Goal: Transaction & Acquisition: Purchase product/service

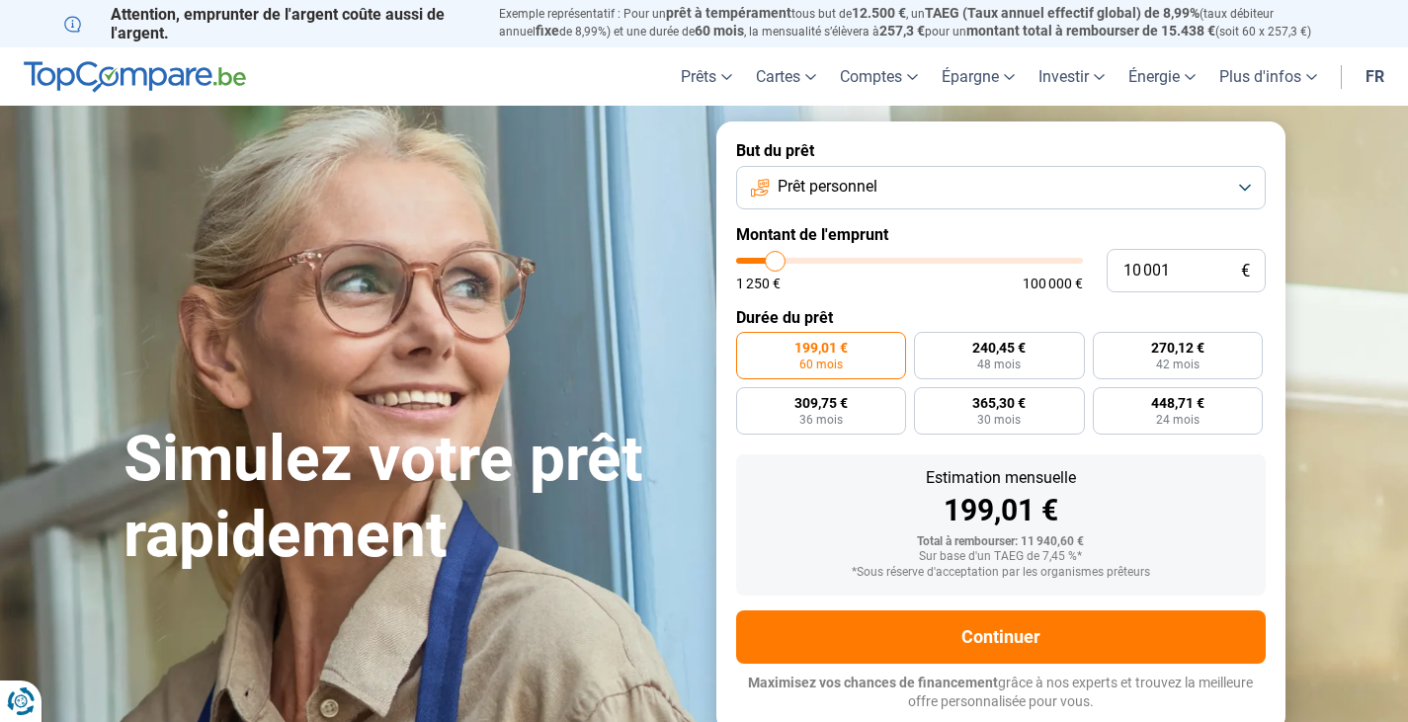
type input "12 750"
type input "12750"
type input "13 250"
type input "13250"
type input "14 500"
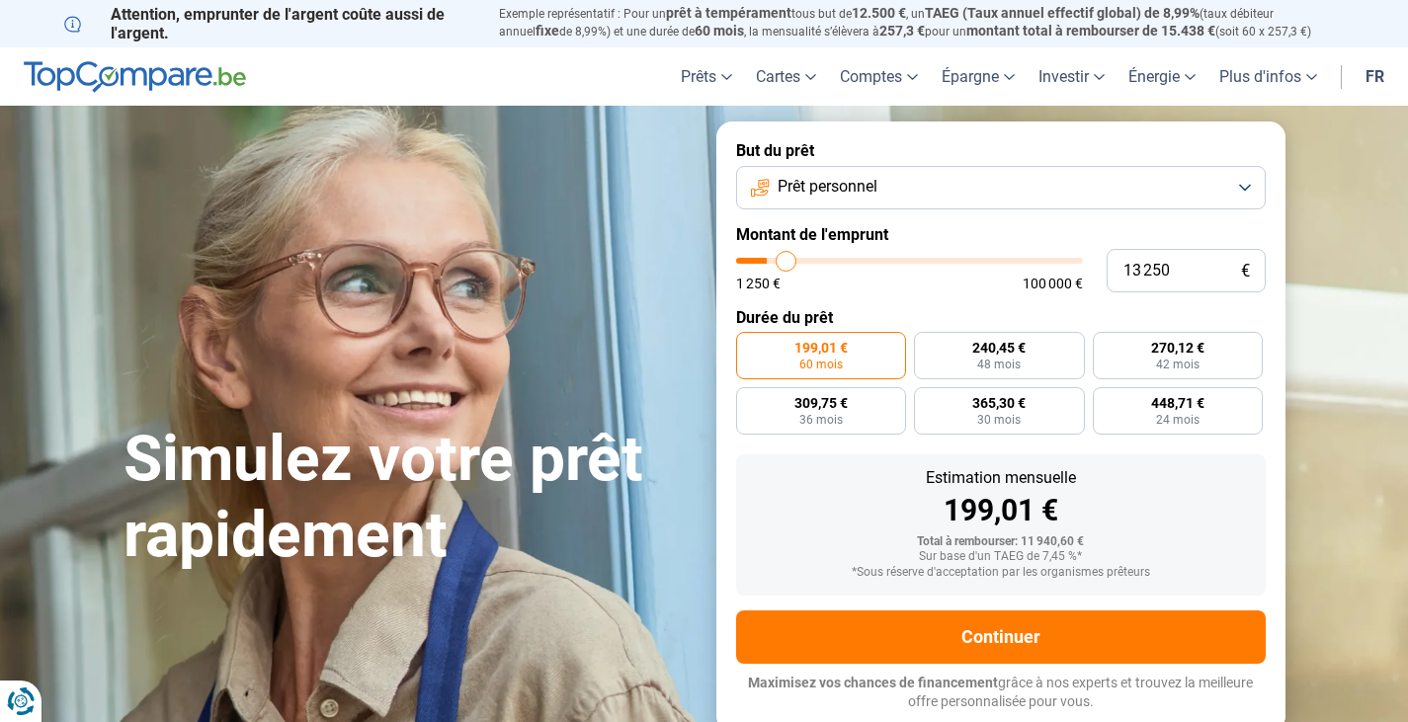
type input "14500"
type input "15 000"
type input "15000"
type input "16 000"
type input "16000"
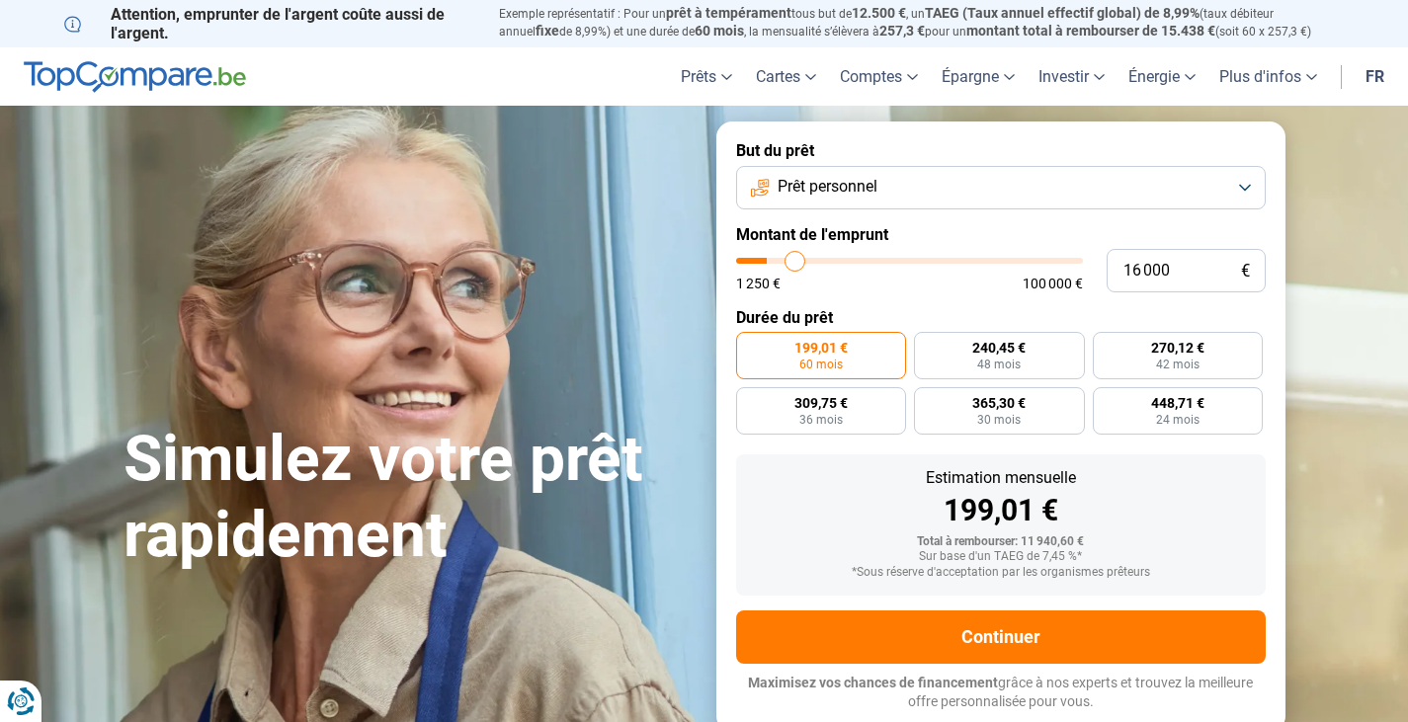
type input "17 250"
type input "17250"
type input "17 750"
type input "17750"
type input "18 000"
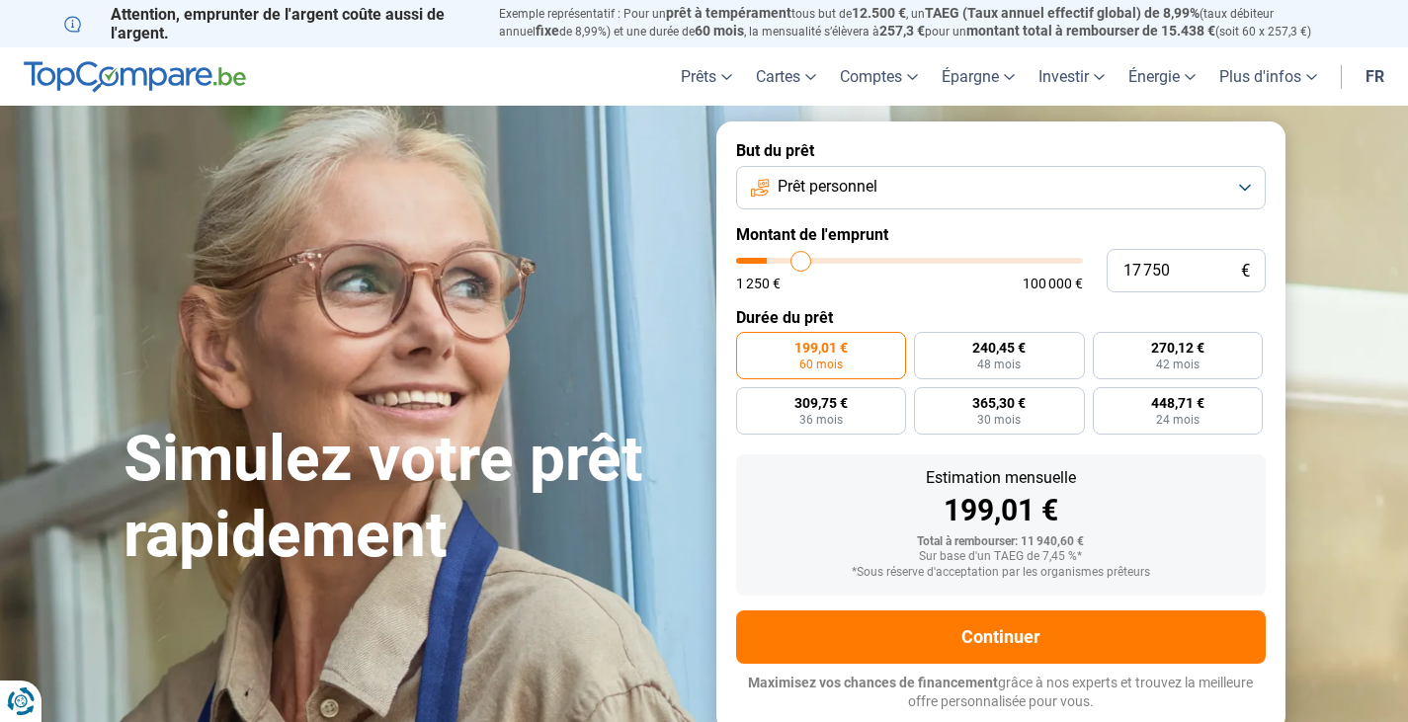
type input "18000"
type input "18 750"
type input "18750"
type input "19 250"
type input "19250"
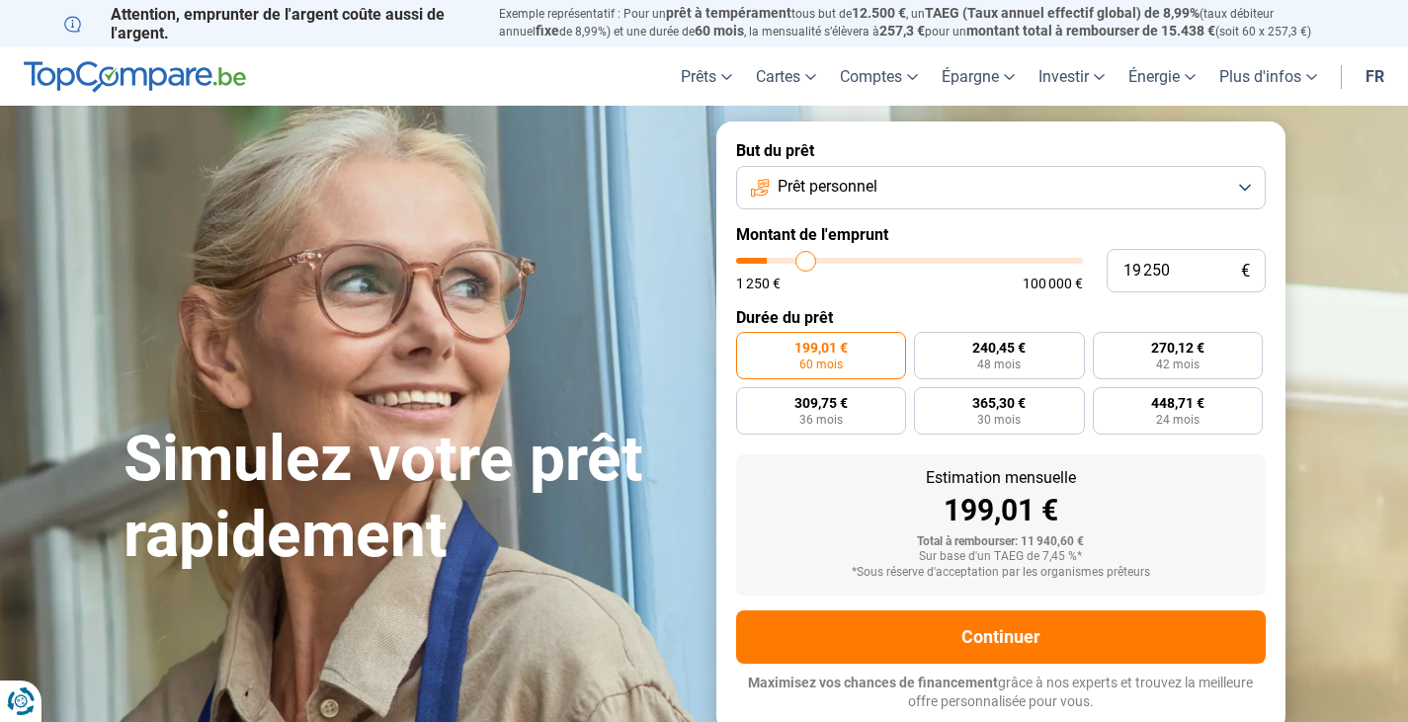
type input "19 750"
type input "19750"
type input "20 000"
type input "20000"
type input "20 250"
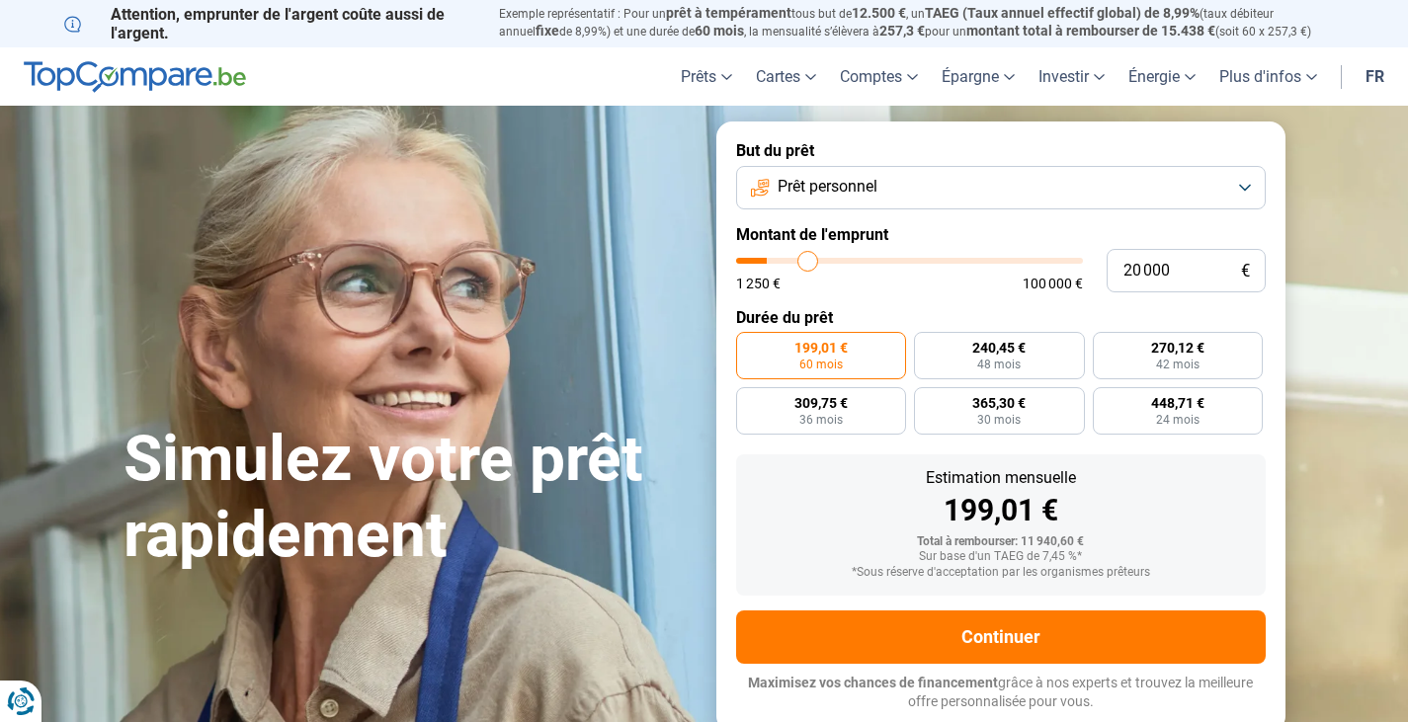
type input "20250"
type input "20 500"
type input "20500"
type input "20 750"
type input "20750"
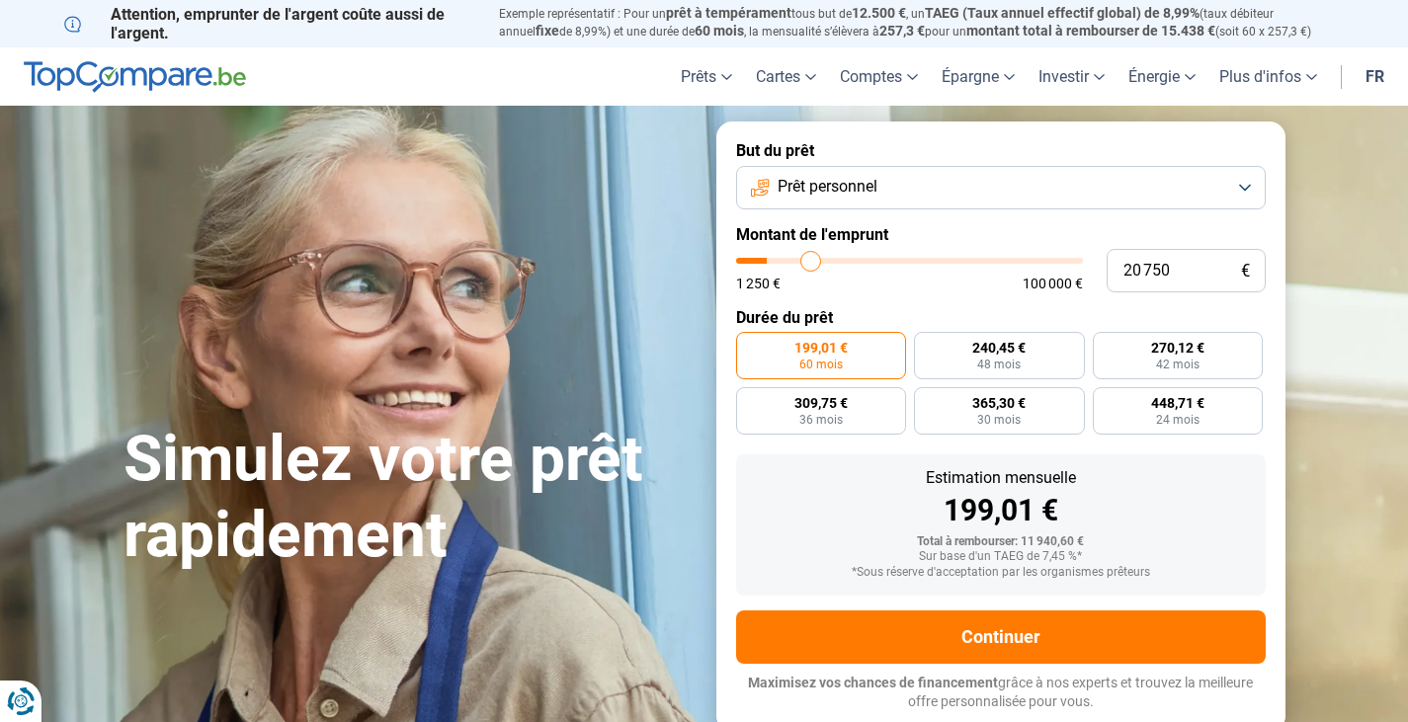
type input "21 250"
type input "21250"
type input "21 750"
type input "21750"
type input "22 250"
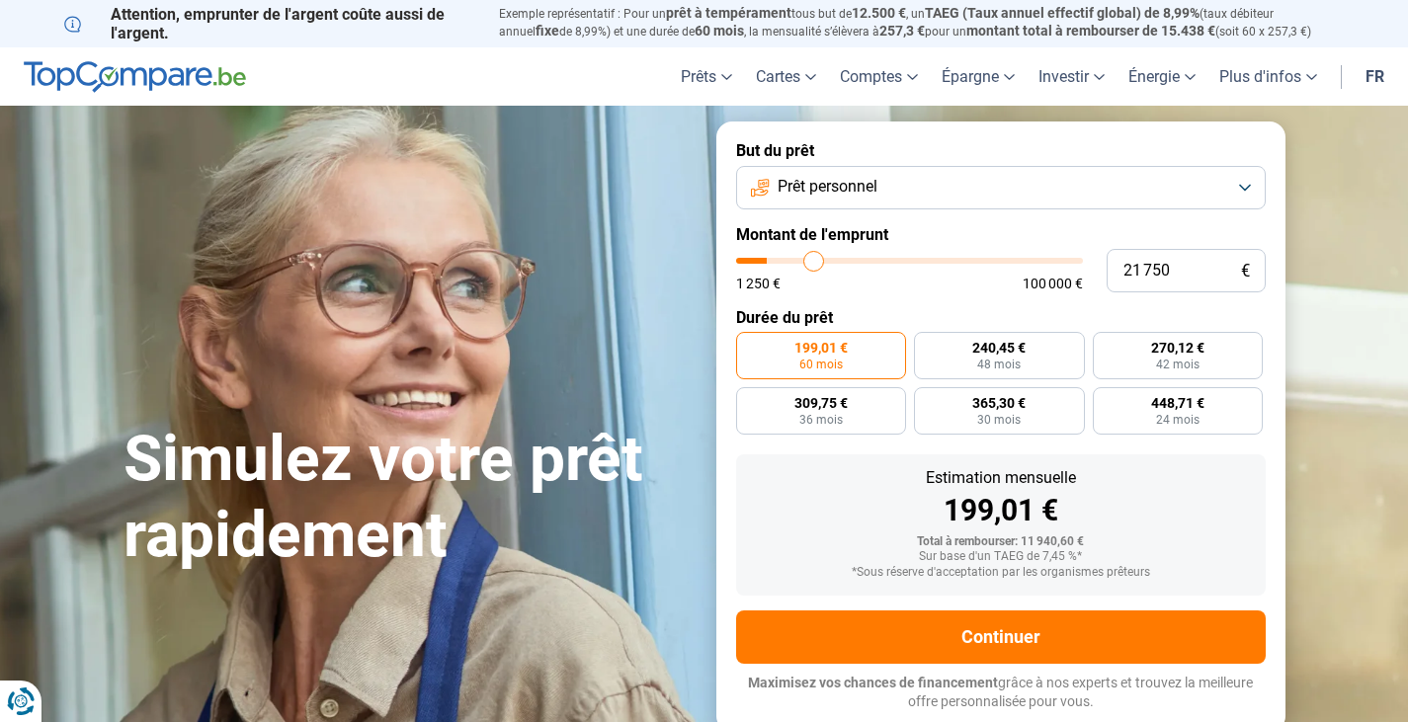
type input "22250"
type input "23 500"
type input "23500"
type input "23 750"
type input "23750"
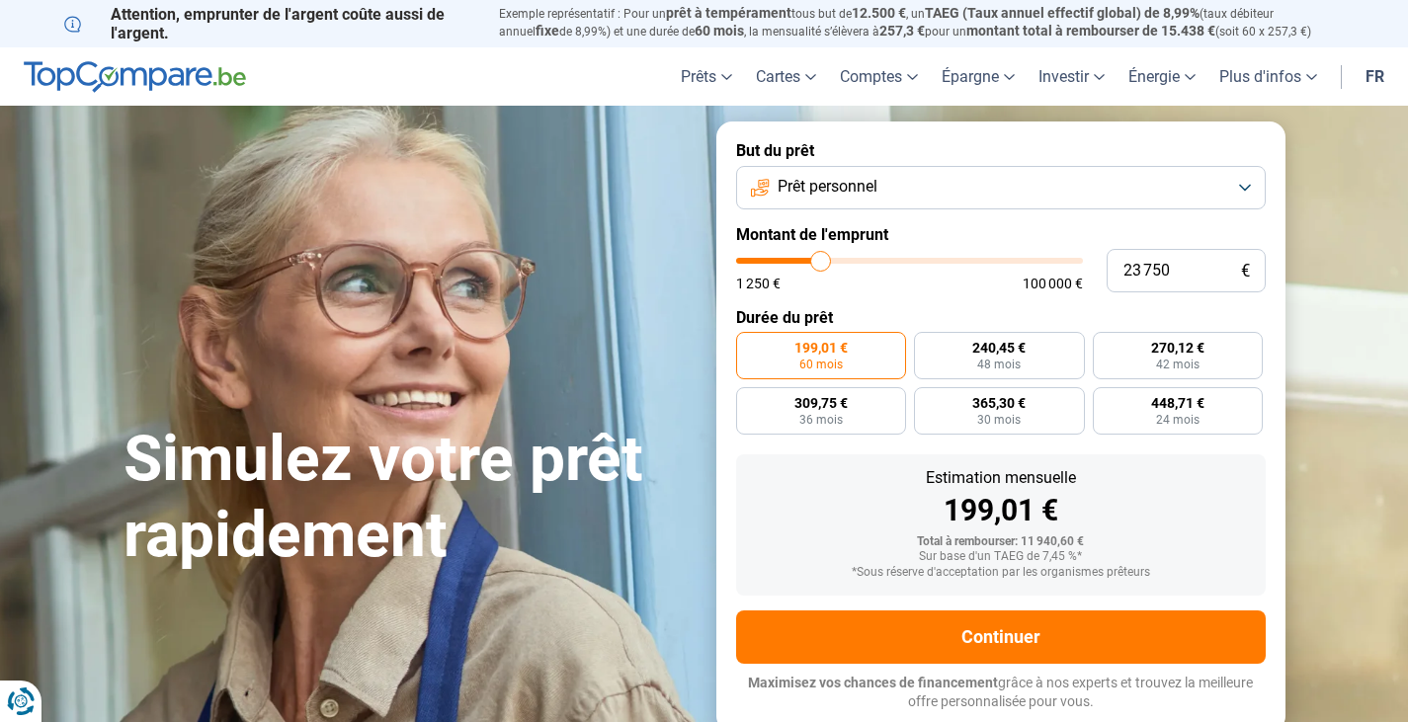
type input "24 250"
type input "24250"
type input "25 000"
type input "25000"
type input "25 250"
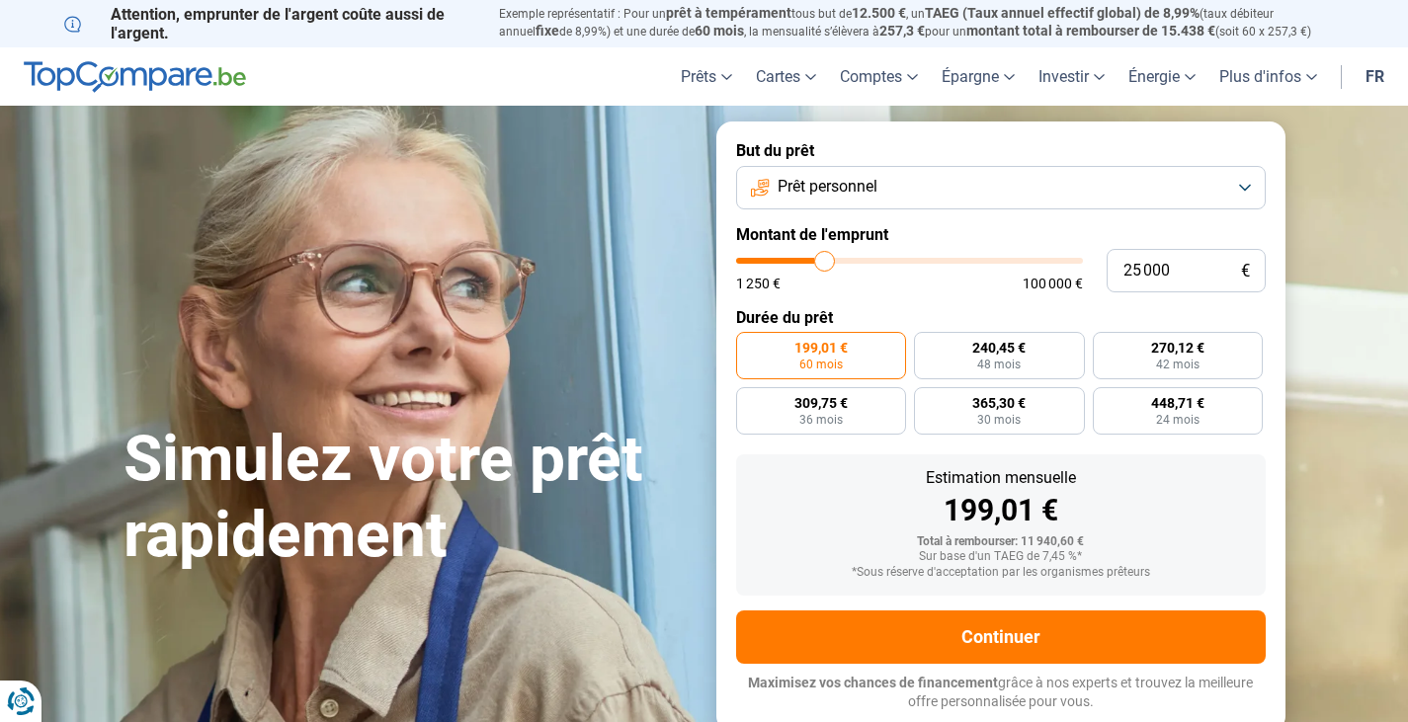
type input "25250"
type input "25 750"
type input "25750"
type input "26 000"
type input "26000"
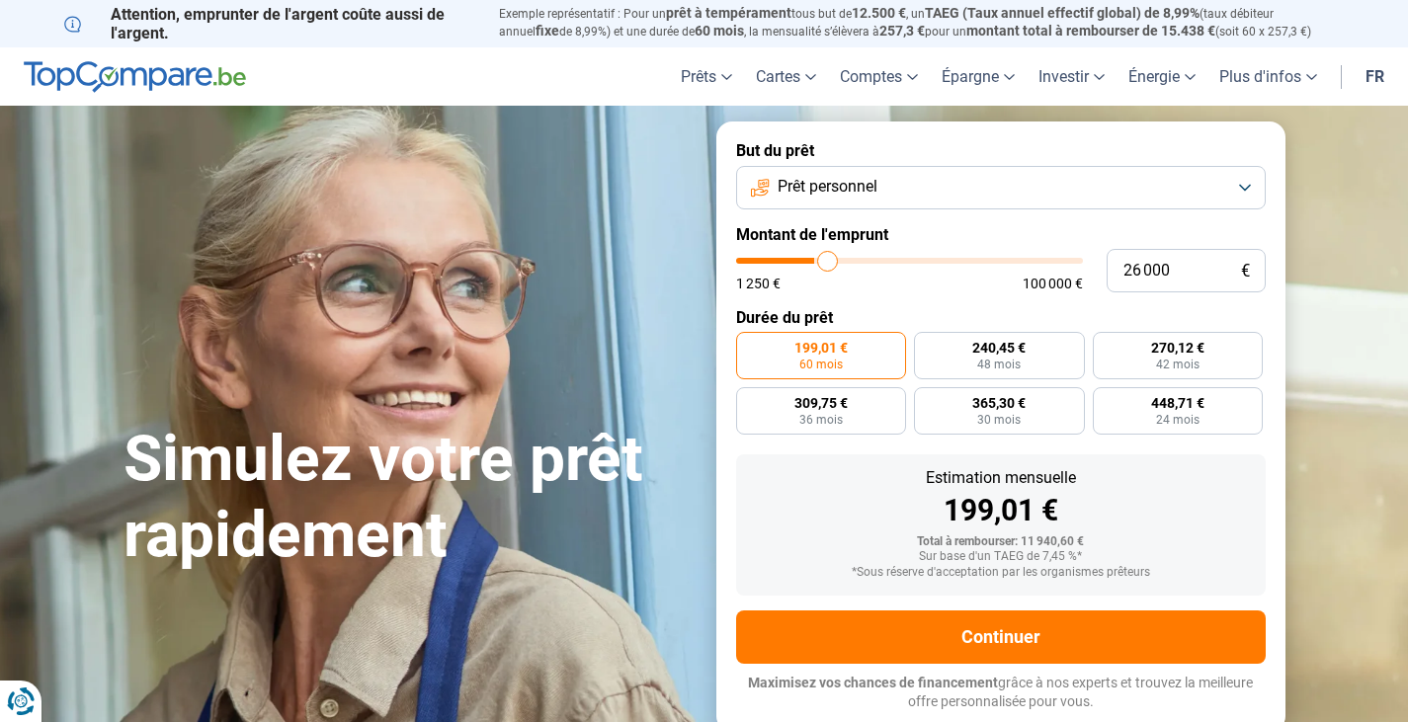
type input "26 750"
type input "26750"
type input "28 000"
type input "28000"
type input "28 750"
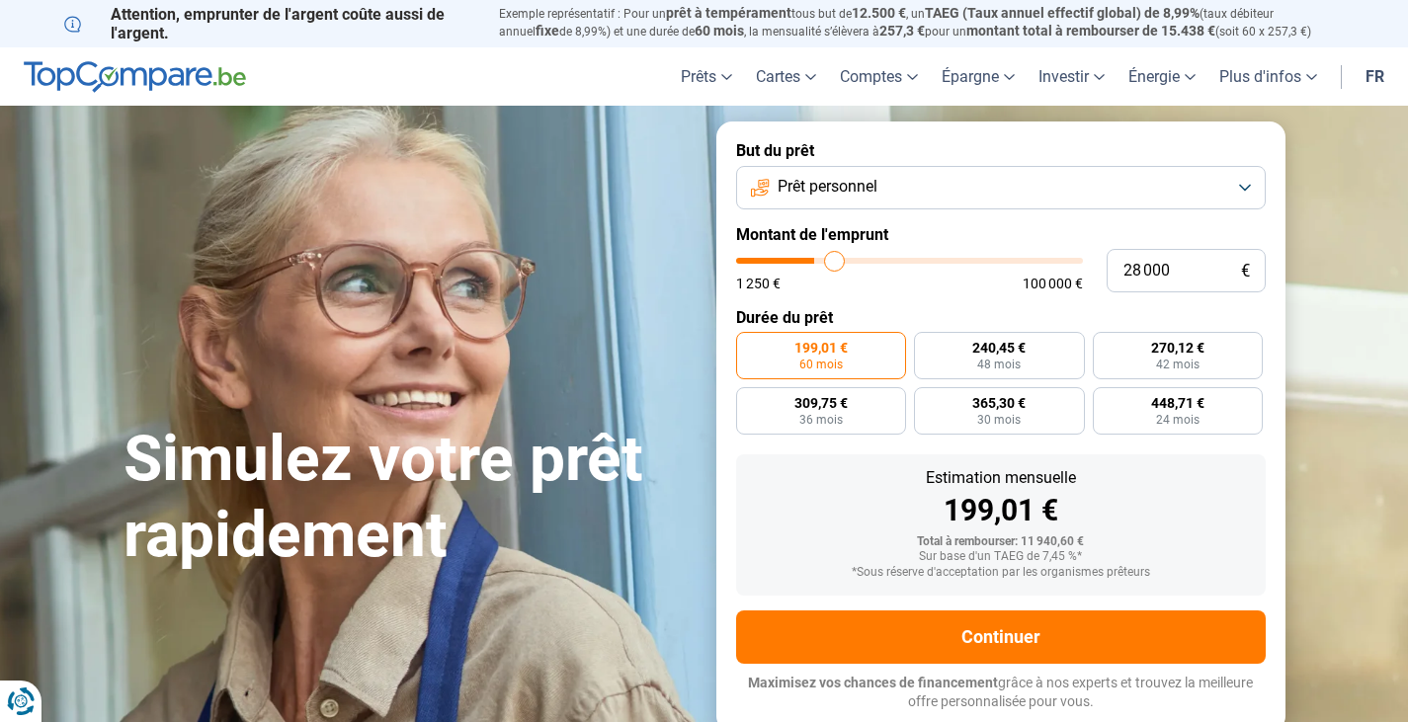
type input "28750"
type input "30 250"
type input "30250"
type input "31 750"
type input "31750"
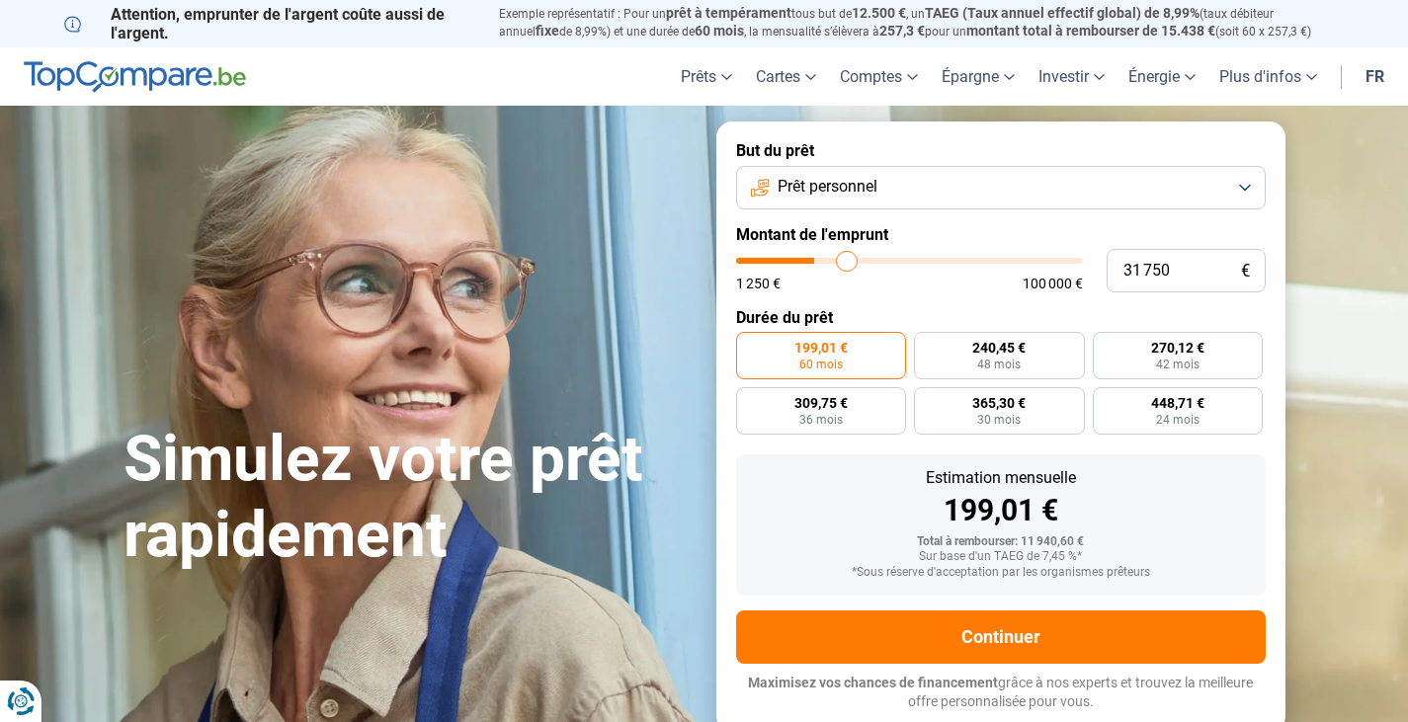
type input "32 500"
type input "32500"
type input "34 250"
type input "34250"
type input "35 000"
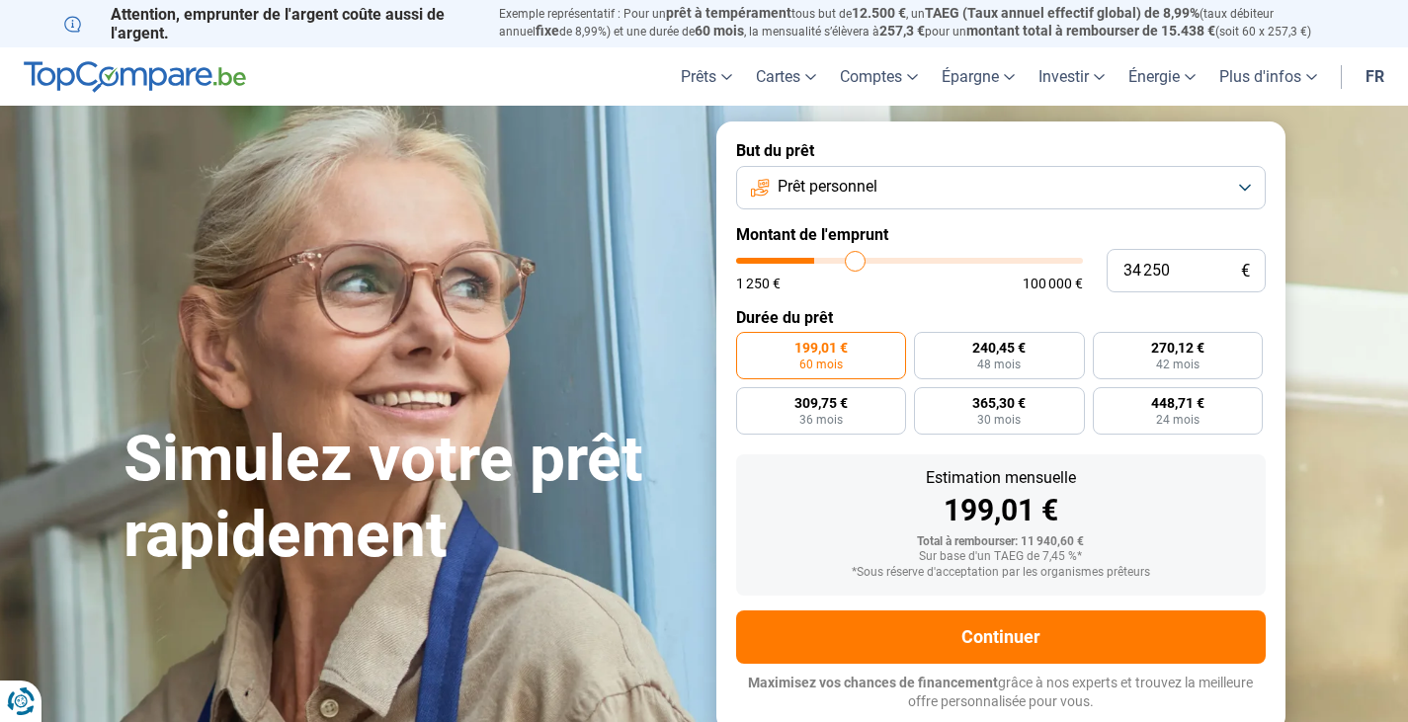
type input "35000"
type input "35 750"
type input "35750"
type input "37 750"
type input "37750"
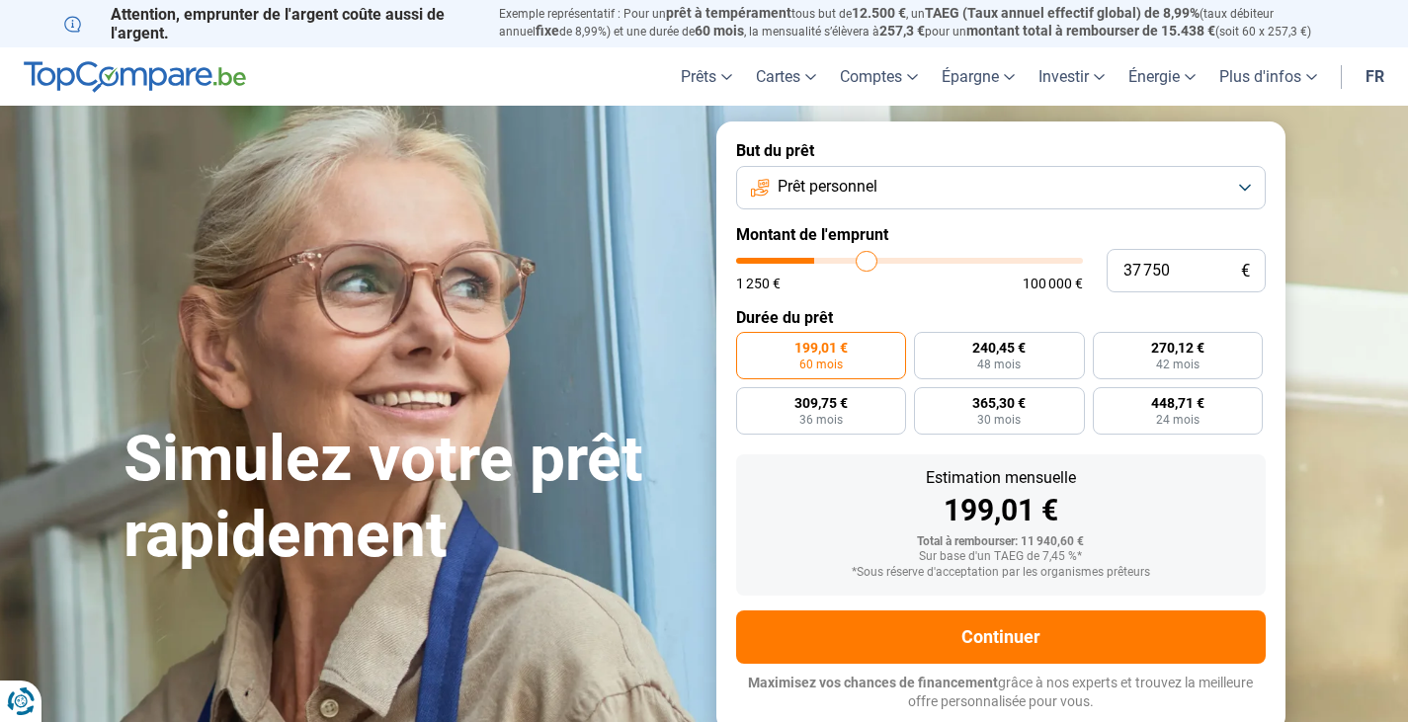
type input "38 500"
type input "38500"
type input "38 750"
type input "38750"
type input "39 000"
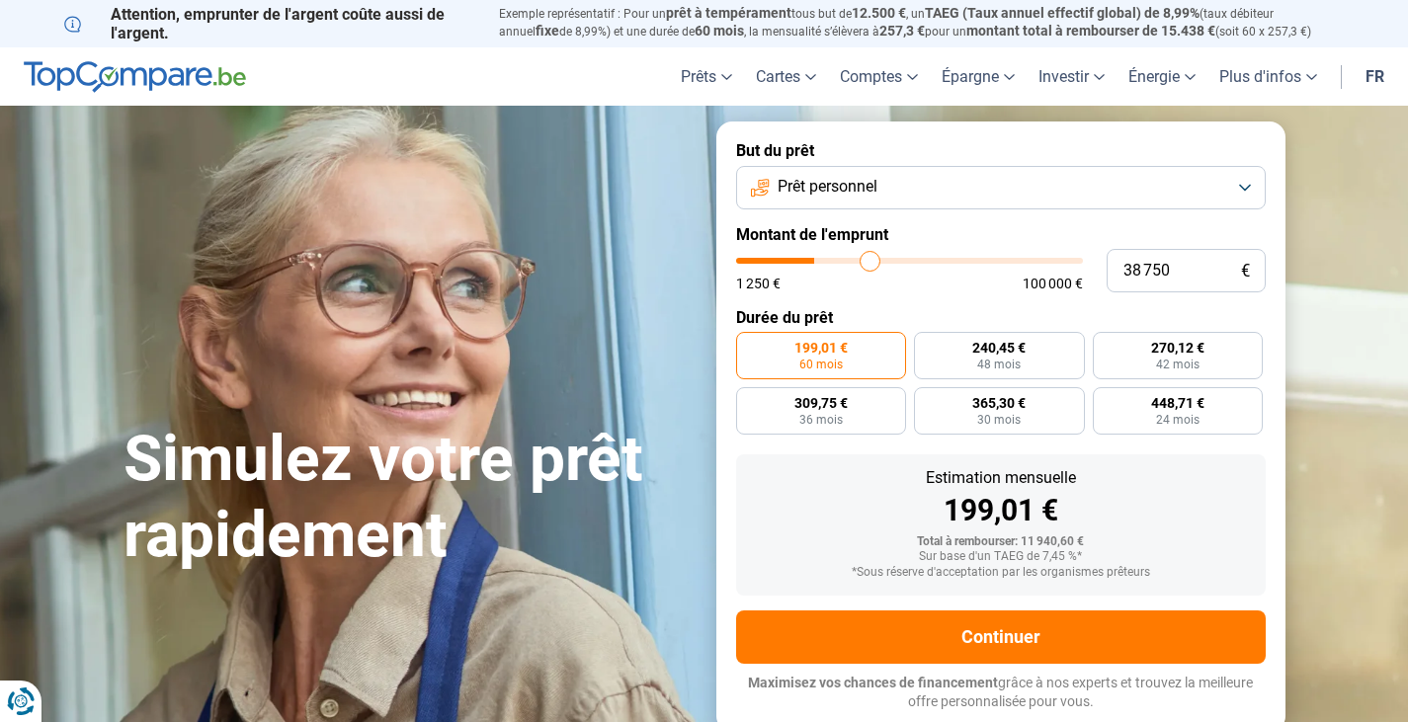
type input "39000"
type input "39 250"
type input "39250"
type input "39 500"
type input "39500"
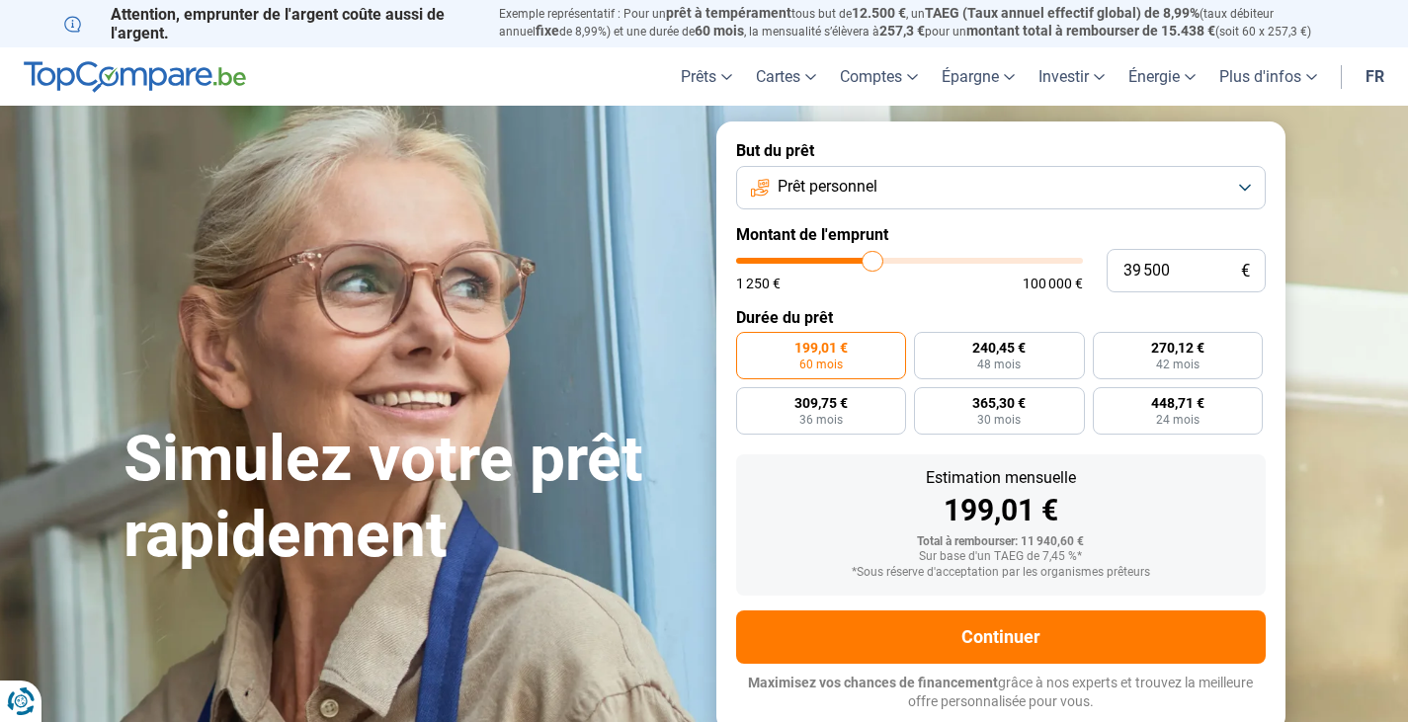
type input "39 750"
type input "39750"
type input "40 000"
type input "40000"
type input "40 250"
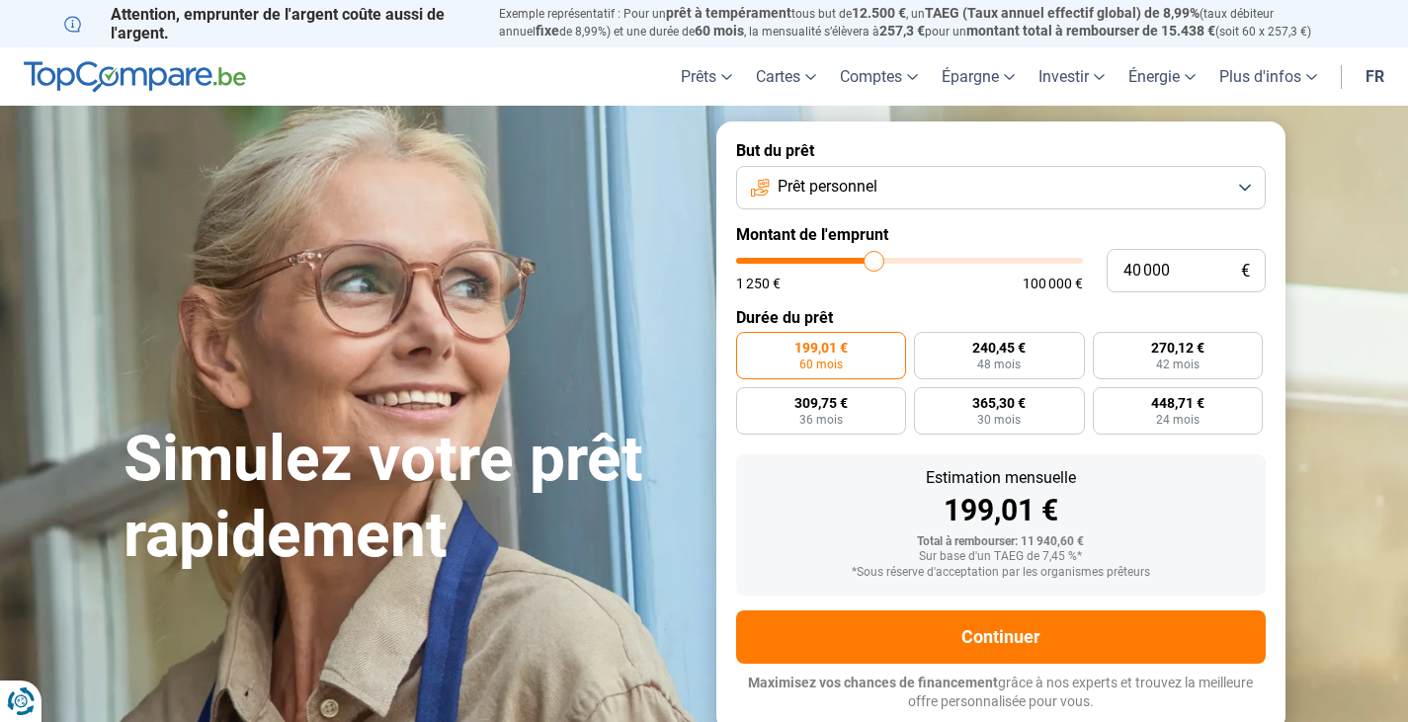
type input "40250"
type input "40 500"
type input "40500"
type input "40 750"
type input "40750"
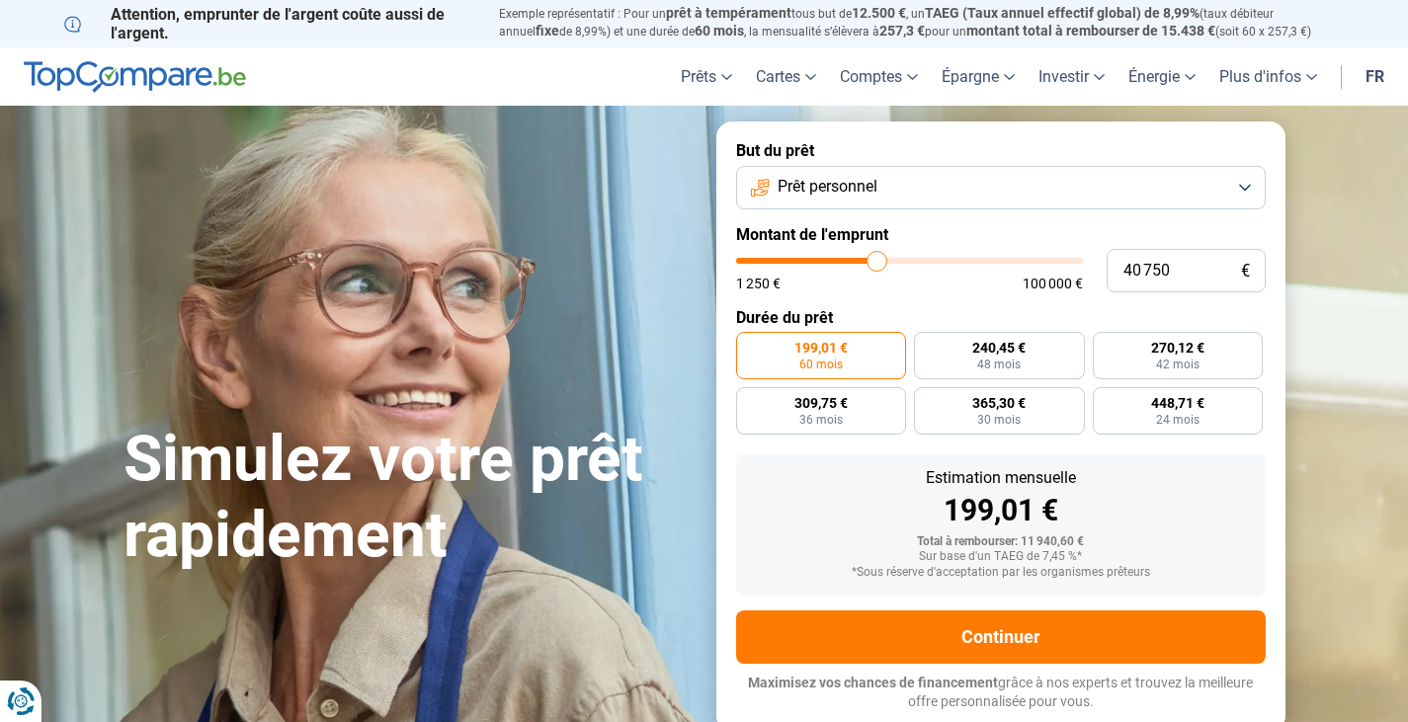
type input "41 250"
type input "41250"
type input "41 500"
type input "41500"
type input "41 750"
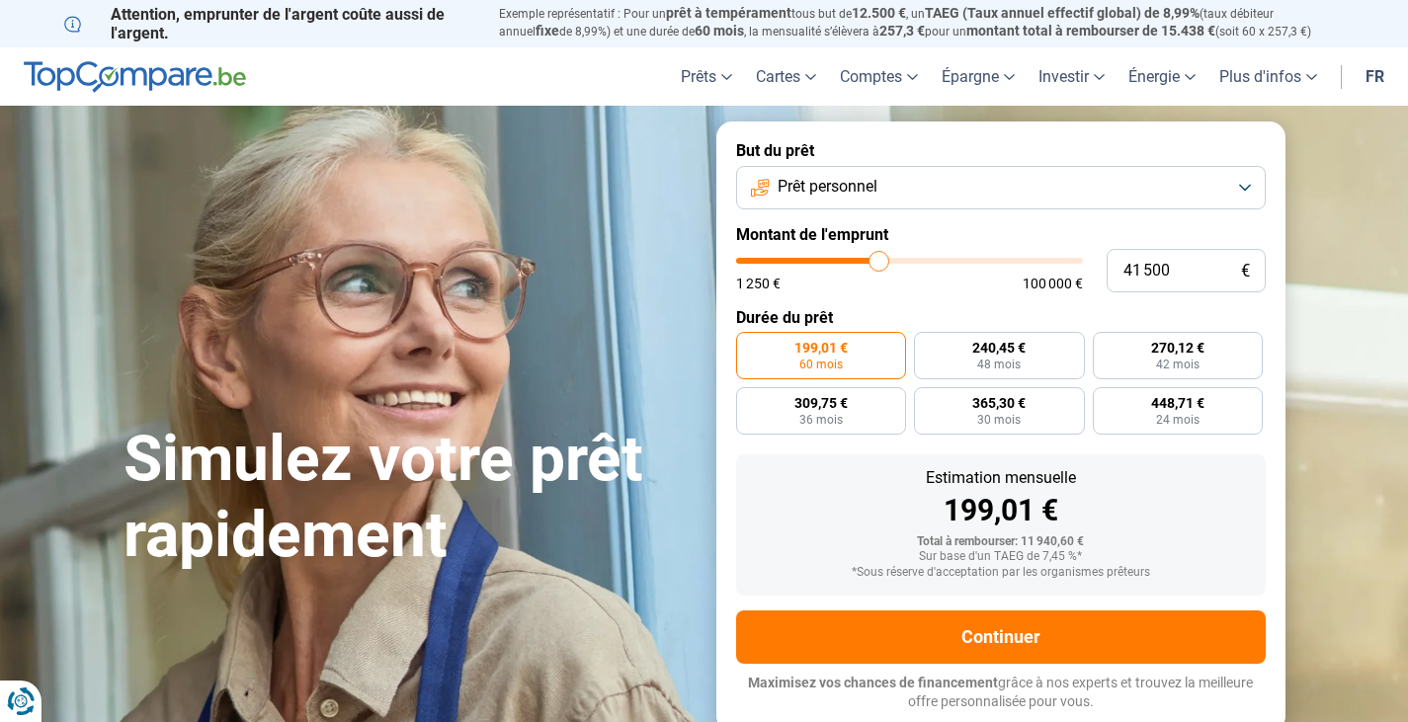
type input "41750"
type input "42 500"
type input "42500"
type input "43 000"
type input "43000"
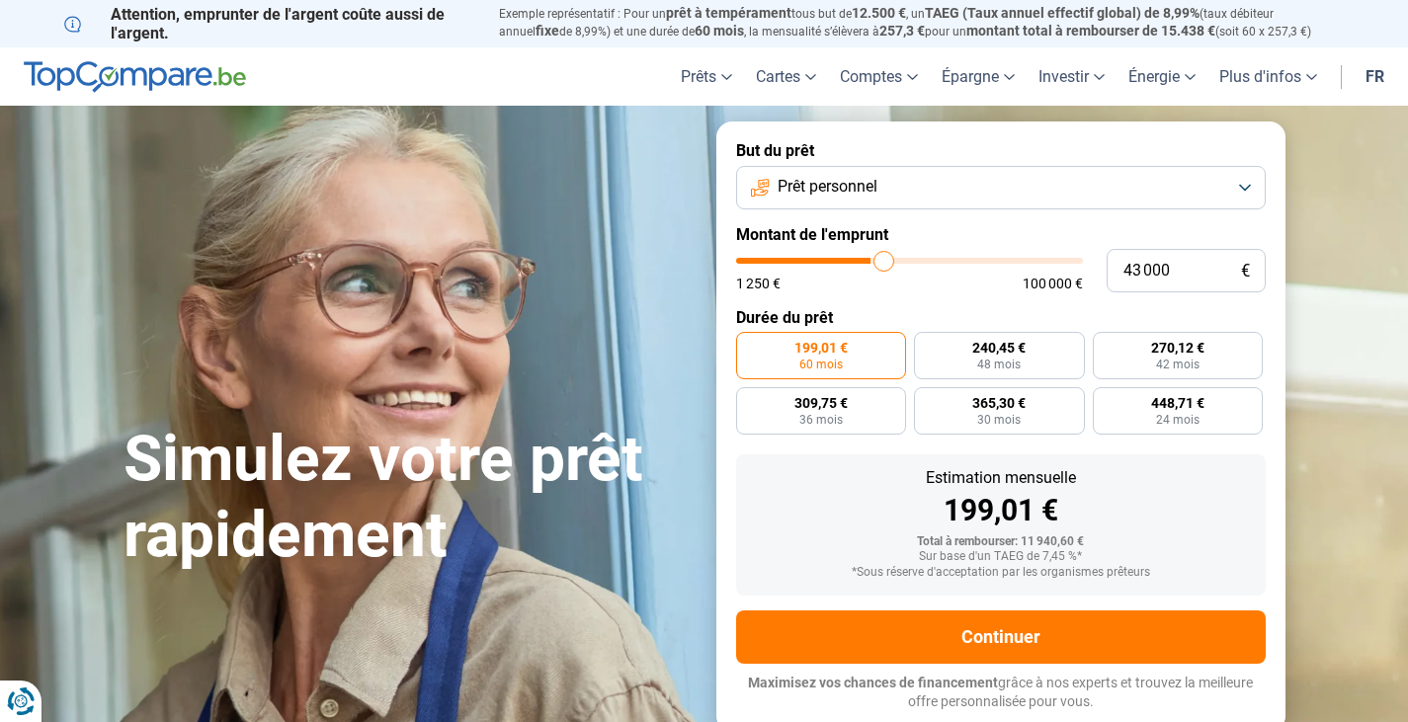
type input "43 500"
type input "43500"
type input "43 750"
type input "43750"
type input "44 250"
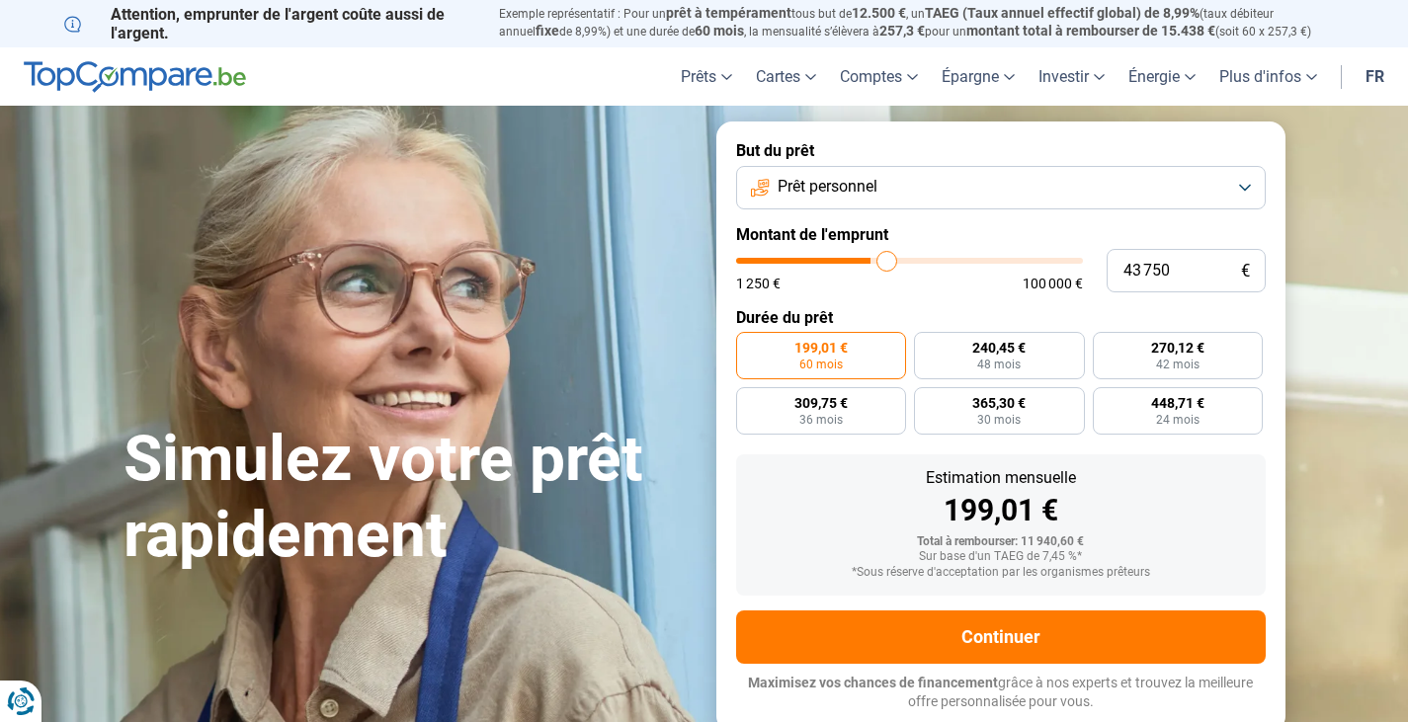
type input "44250"
type input "44 500"
type input "44500"
type input "44 750"
type input "44750"
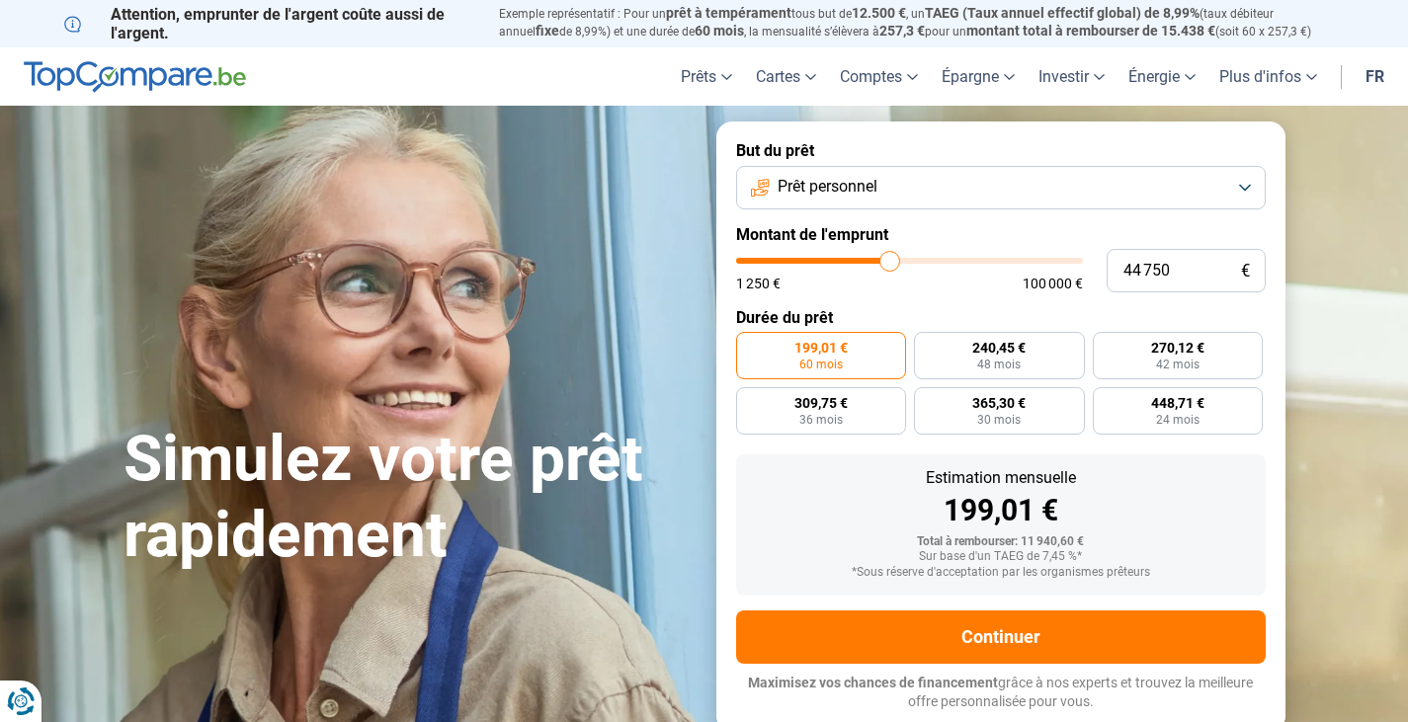
type input "45 000"
type input "45000"
type input "45 250"
type input "45250"
type input "45 500"
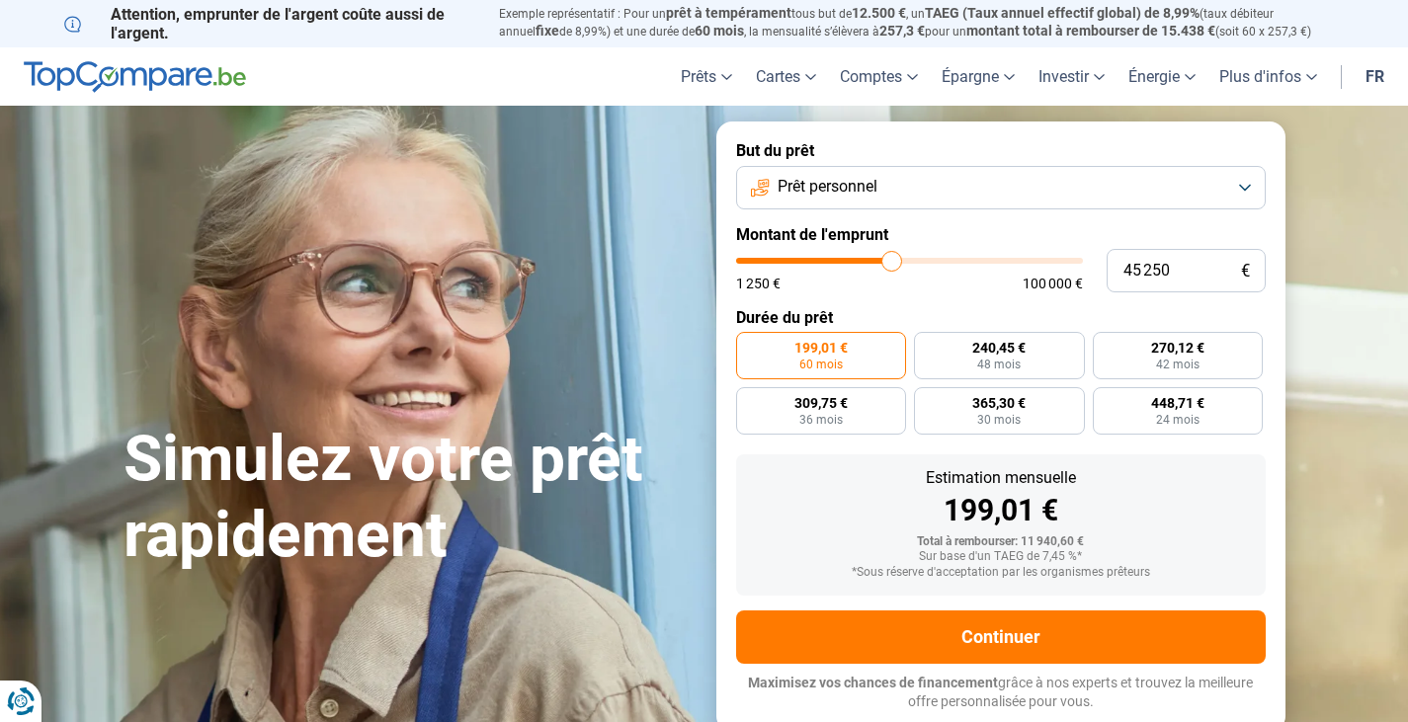
type input "45500"
type input "46 750"
type input "46750"
type input "47 250"
type input "47250"
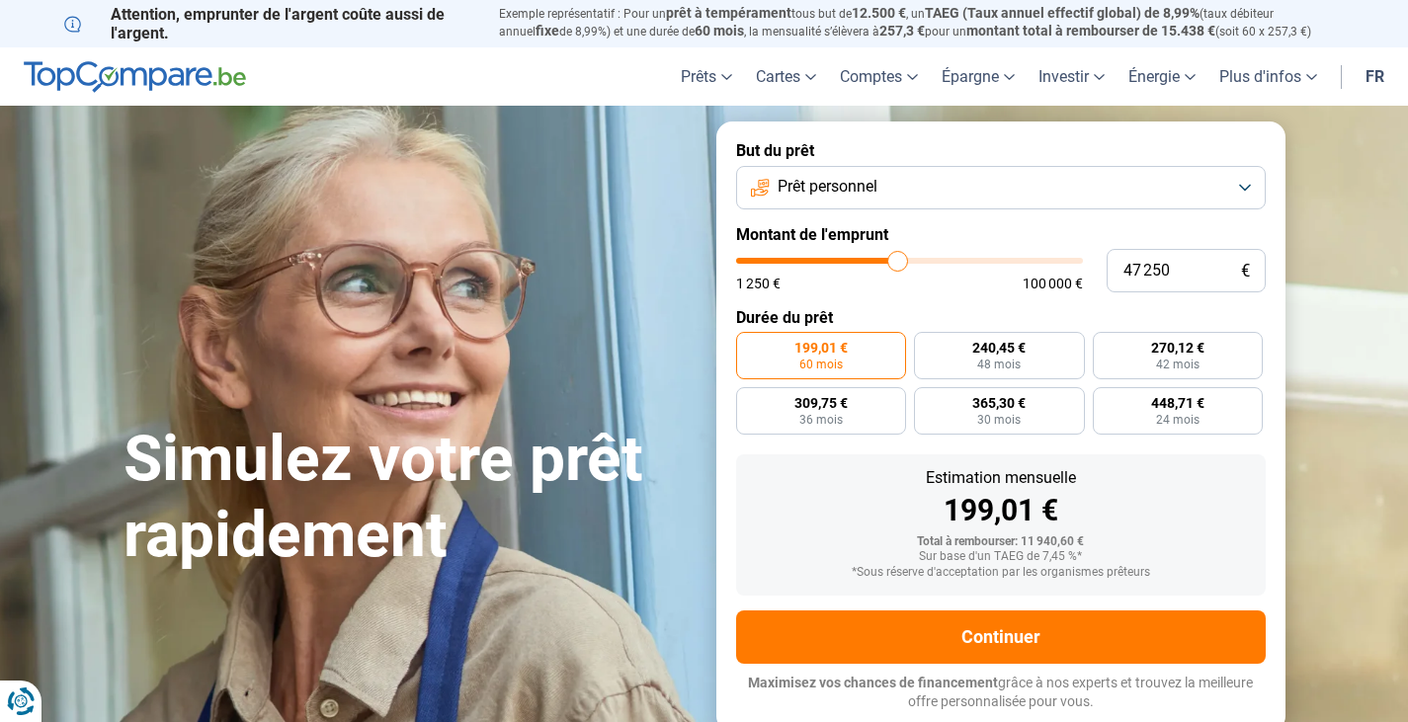
type input "47 750"
type input "47750"
type input "48 250"
type input "48250"
type input "48 500"
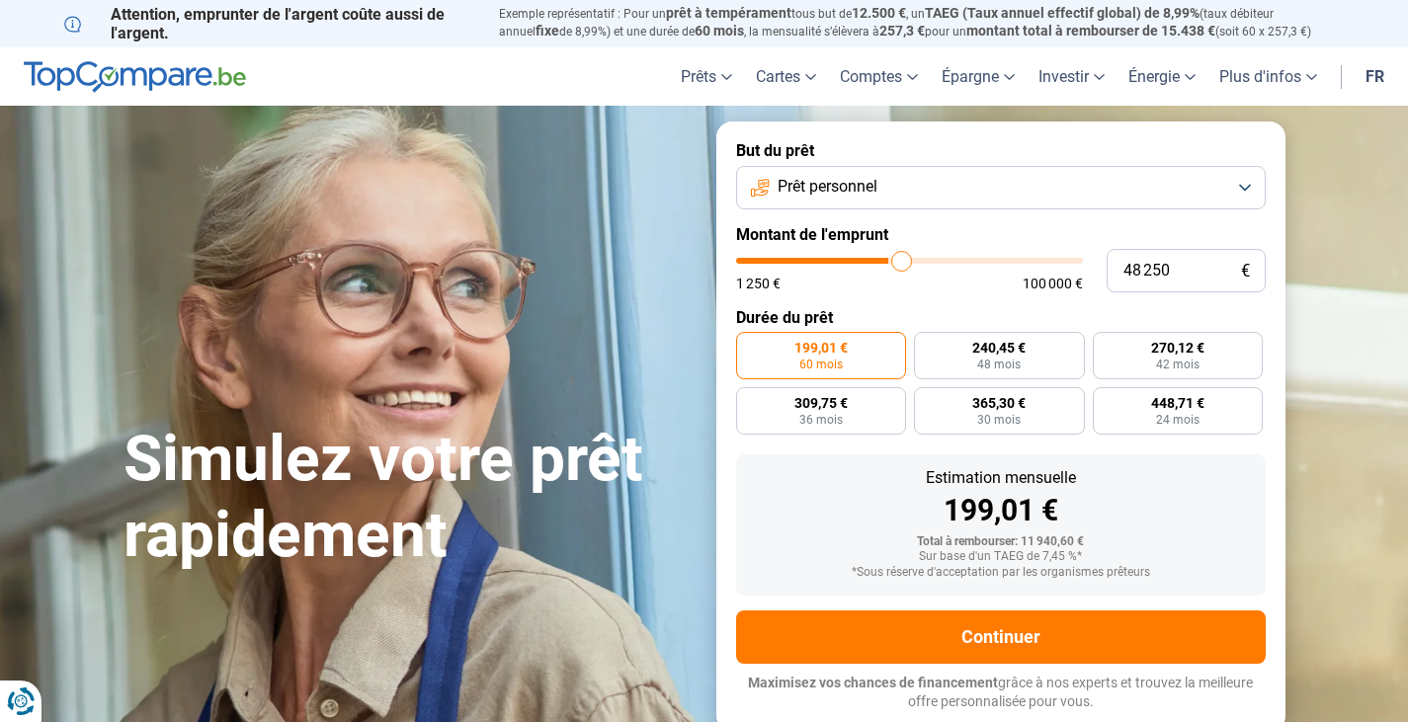
type input "48500"
type input "49 000"
type input "49000"
type input "49 750"
type input "49750"
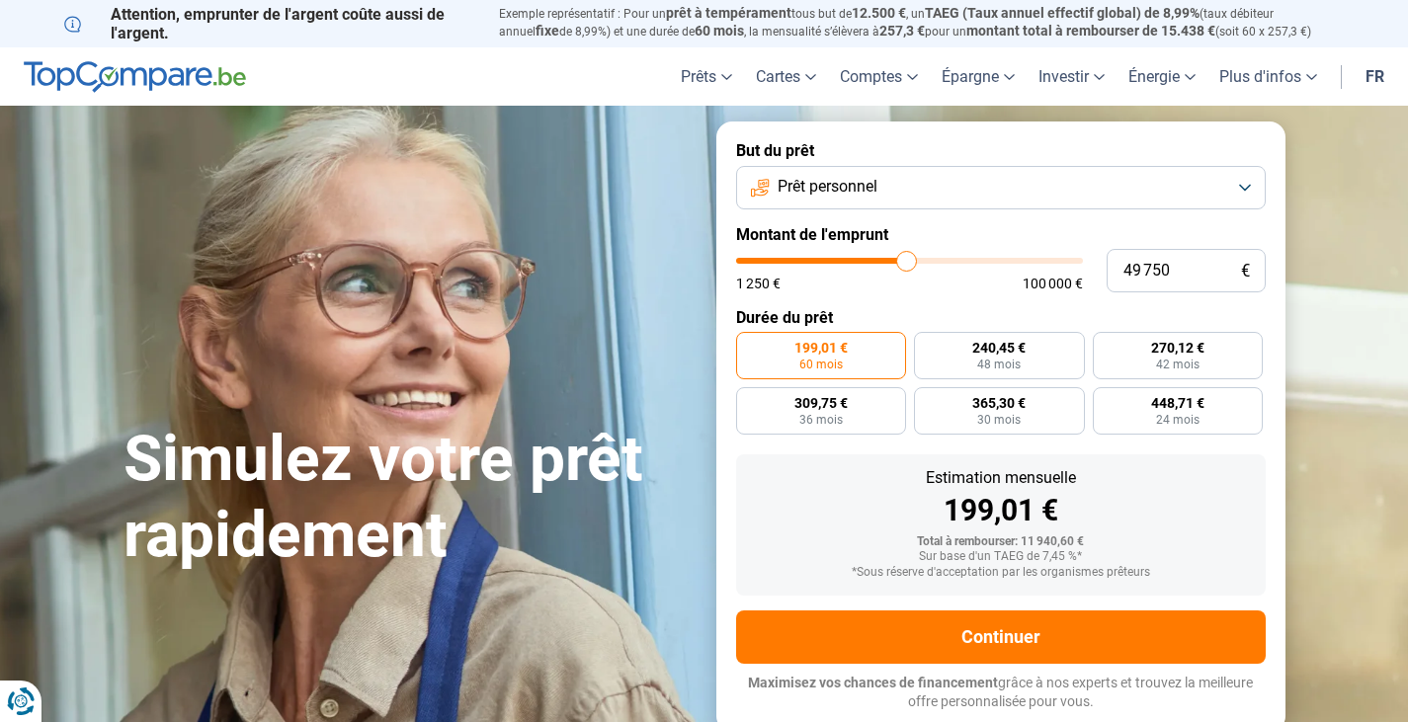
type input "50 250"
type input "50250"
type input "51 000"
type input "51000"
type input "51 750"
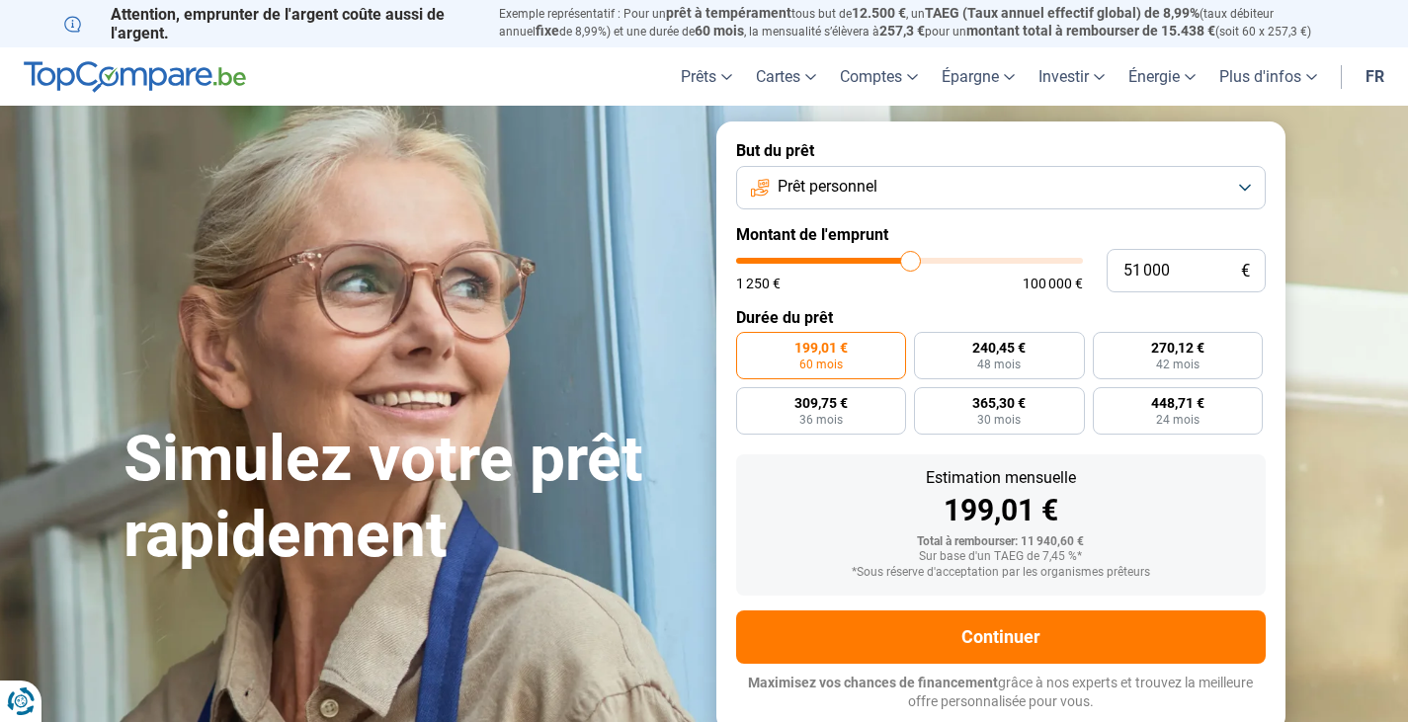
type input "51750"
type input "52 500"
type input "52500"
type input "52 750"
type input "52750"
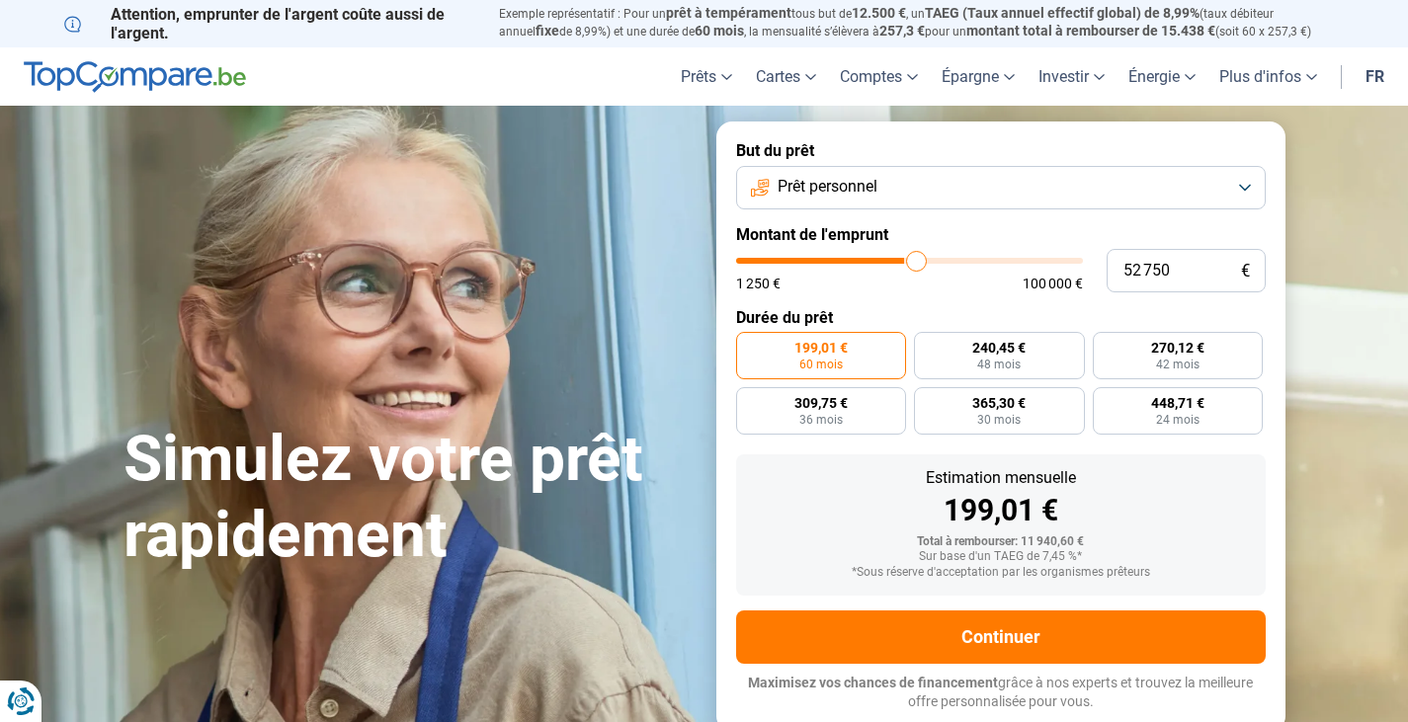
type input "53 250"
type input "53250"
type input "52 750"
type input "52750"
type input "52 500"
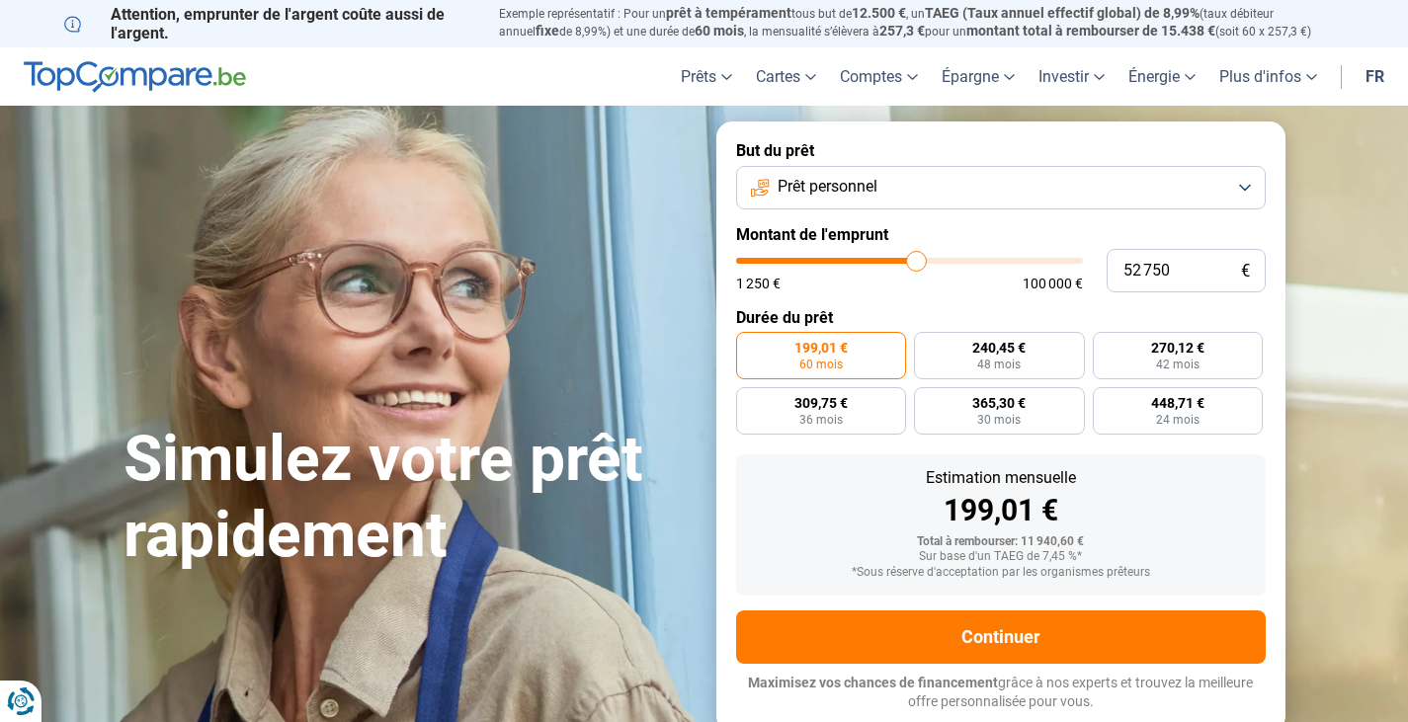
type input "52500"
type input "52 250"
type input "52250"
type input "52 000"
type input "52000"
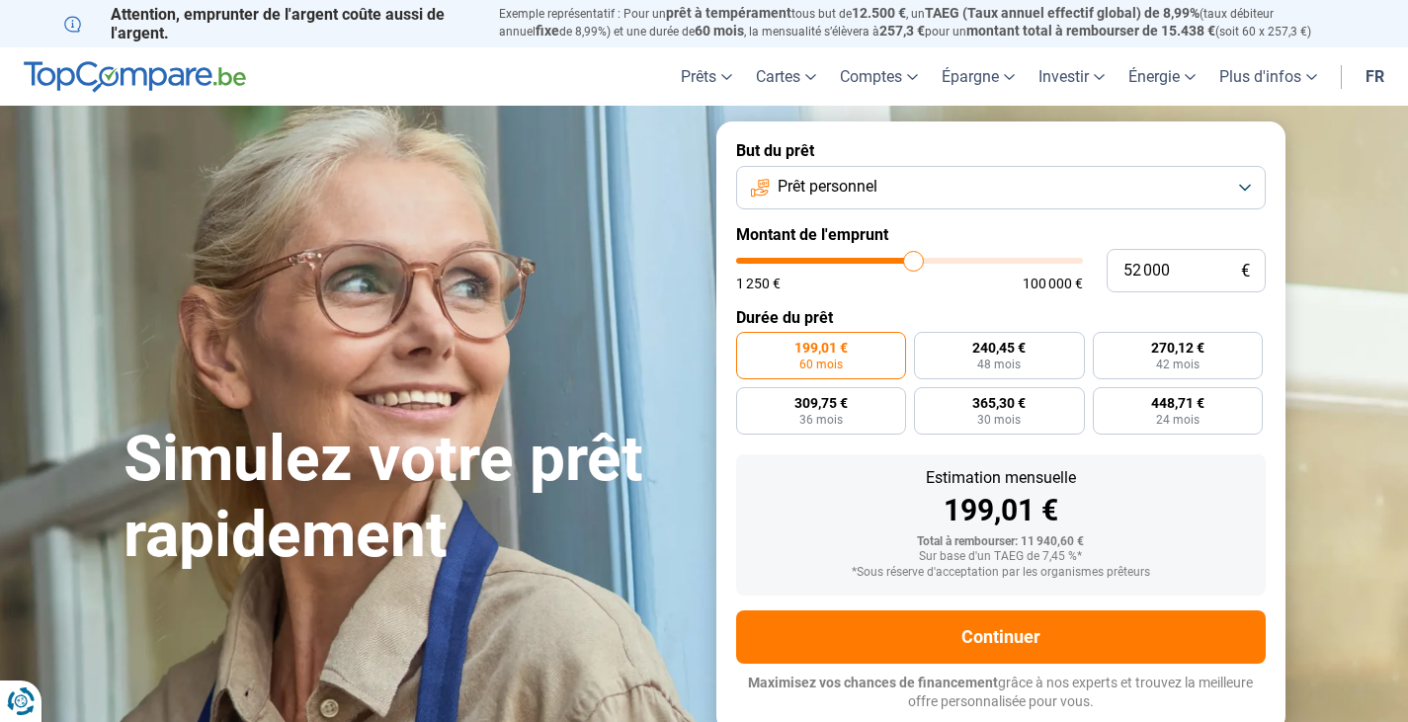
type input "51 500"
type input "51500"
type input "51 250"
type input "51250"
type input "50 500"
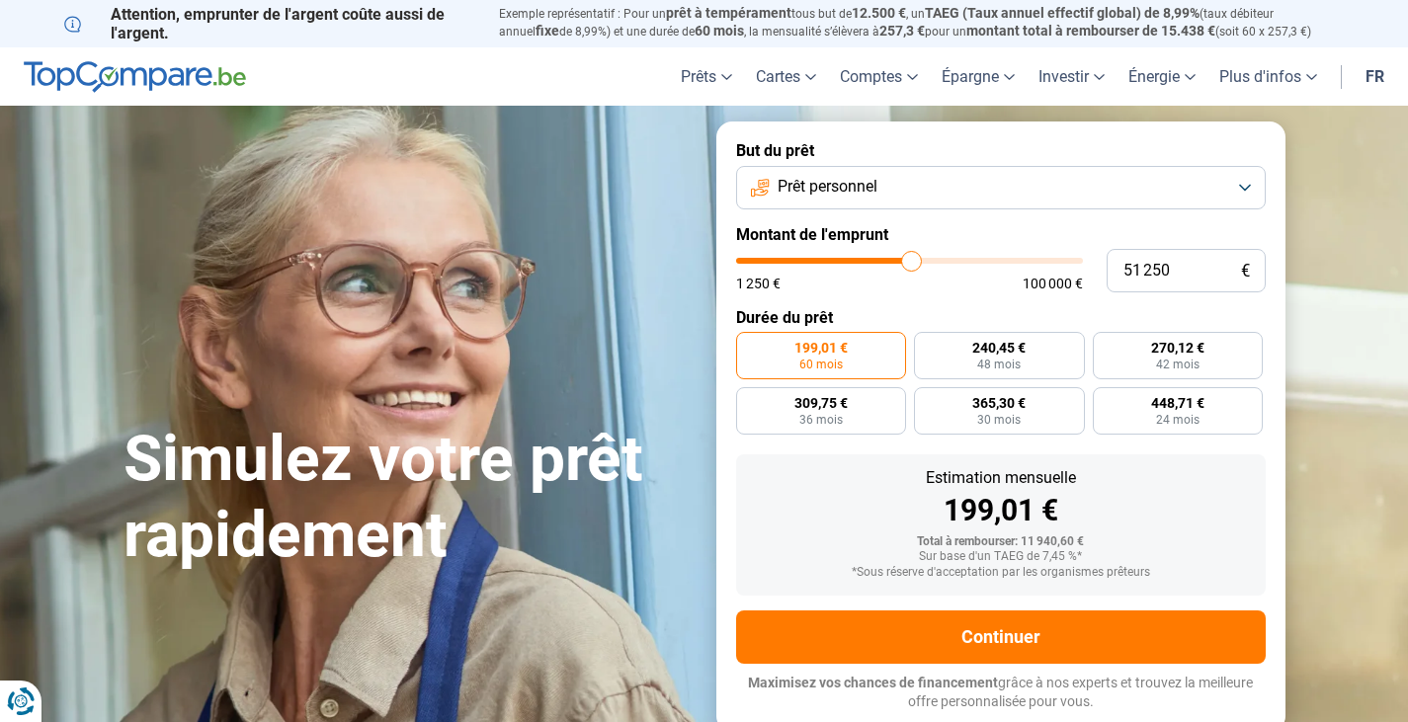
type input "50500"
type input "50 250"
type input "50250"
type input "49 500"
type input "49500"
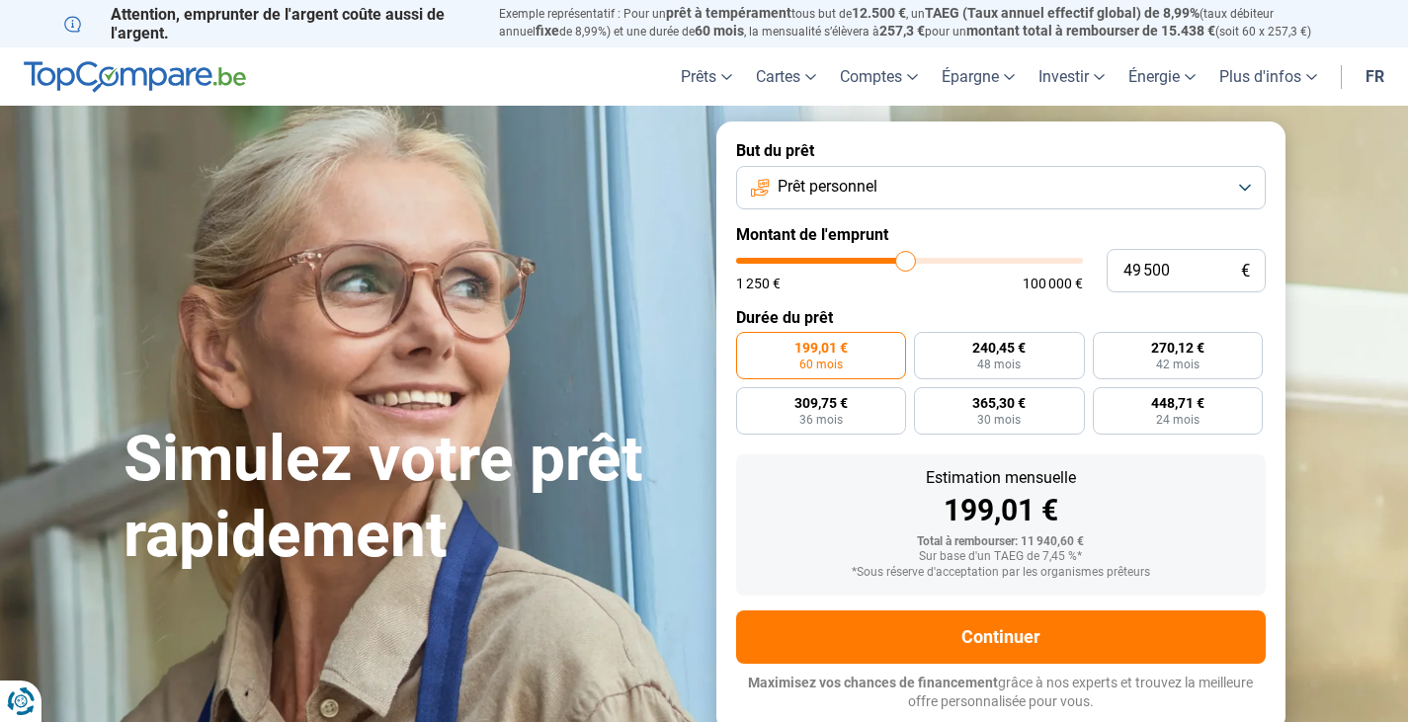
type input "49 000"
type input "49000"
type input "48 750"
type input "48750"
type input "48 250"
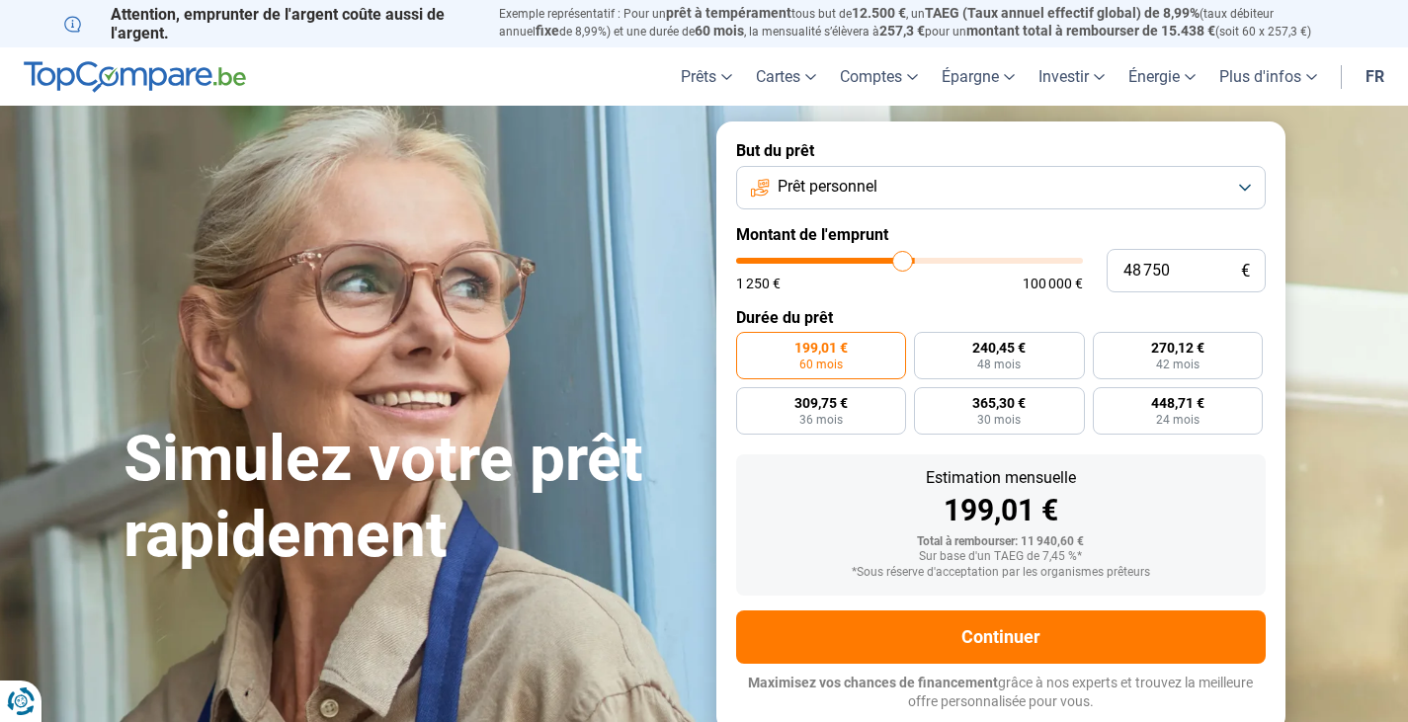
type input "48250"
type input "48 000"
type input "48000"
type input "47 250"
type input "47250"
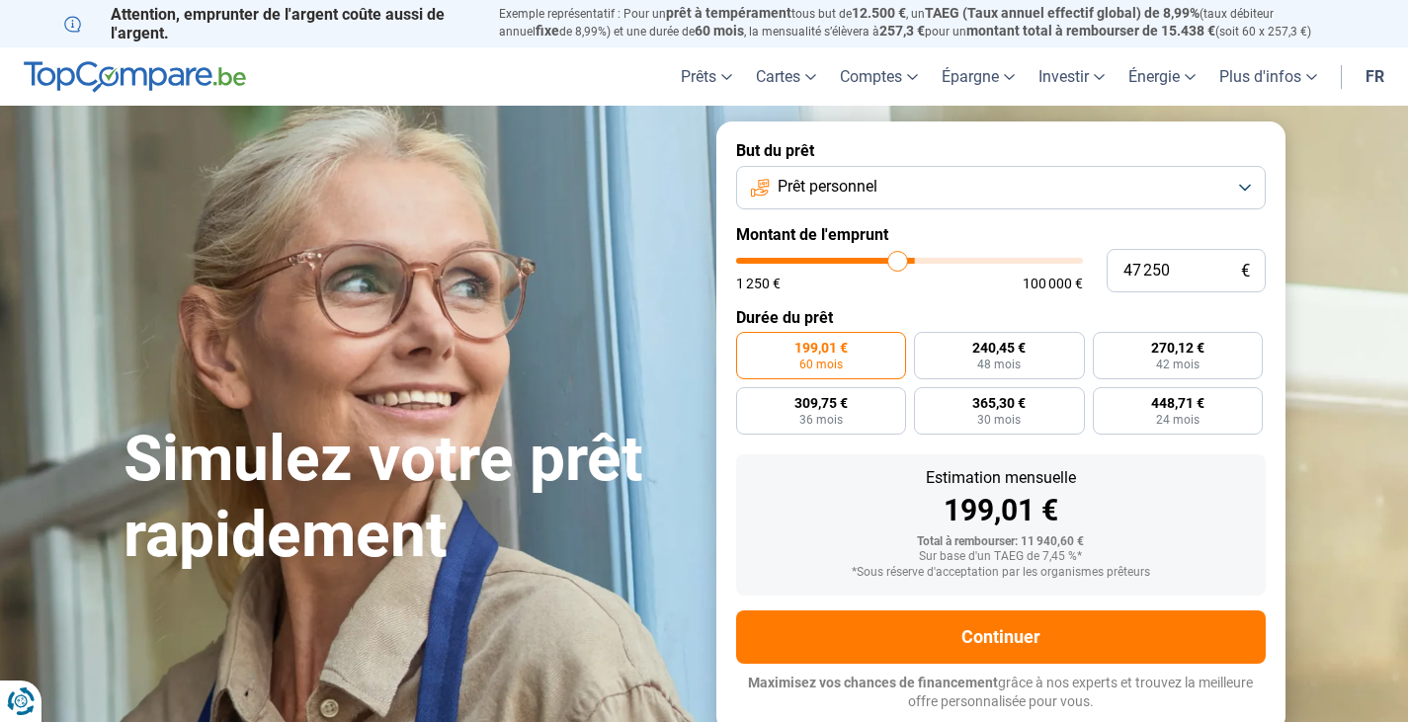
type input "46 750"
type input "46750"
type input "46 000"
type input "46000"
type input "45 750"
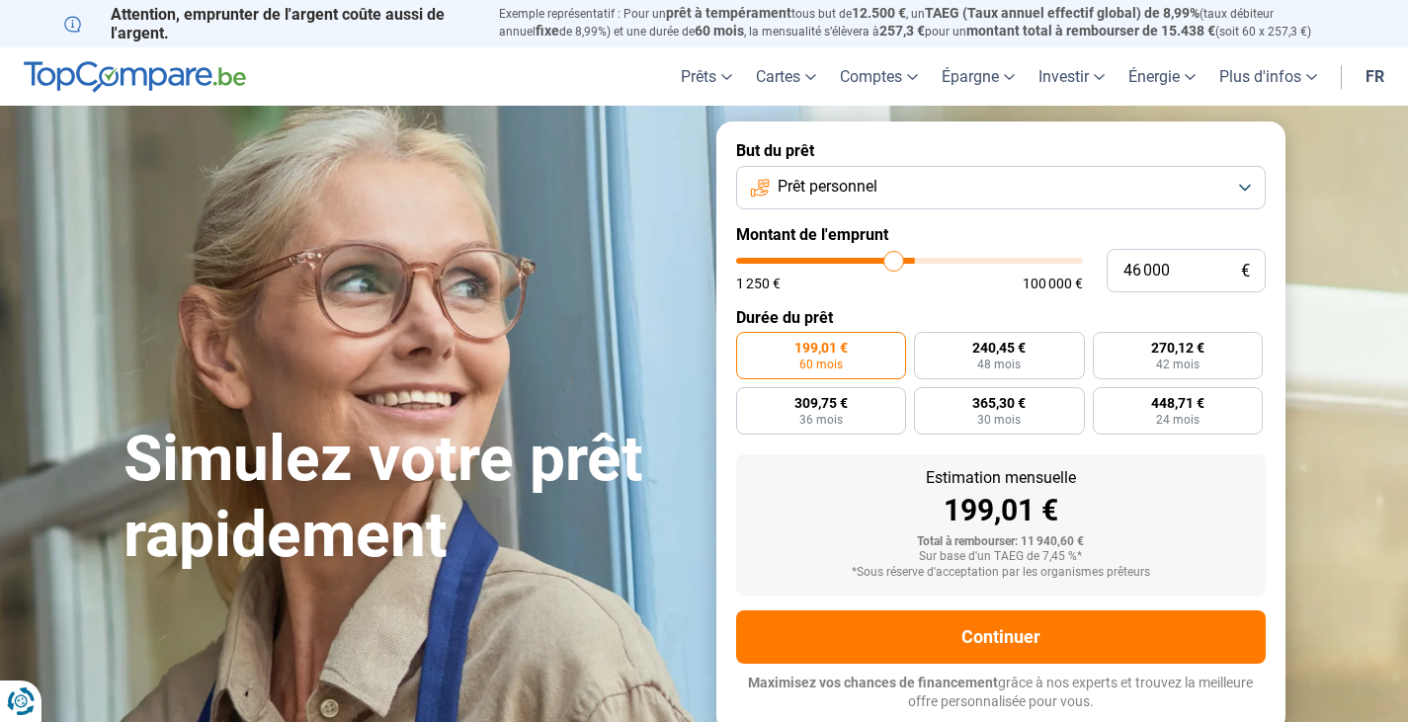
type input "45750"
type input "44 750"
type input "44750"
type input "43 750"
type input "43750"
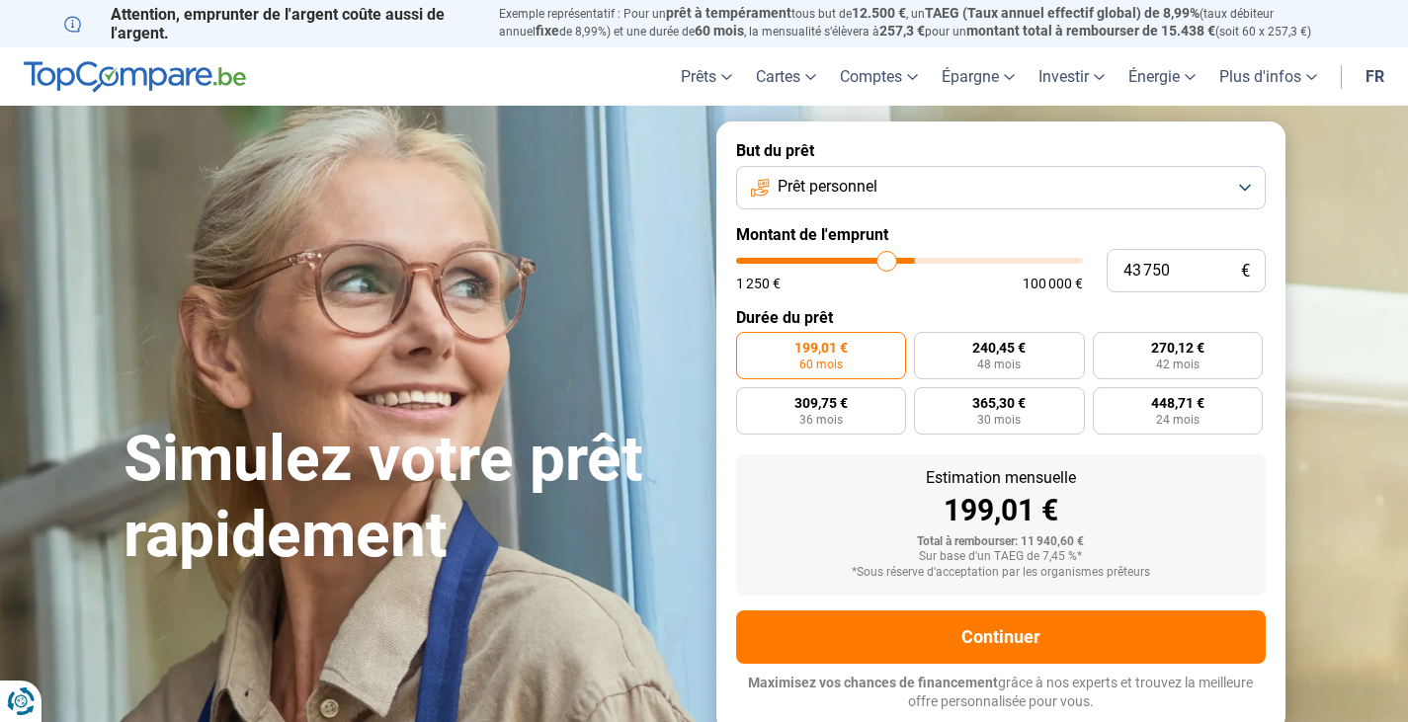
type input "43 000"
type input "43000"
type input "42 250"
type input "42250"
type input "40 750"
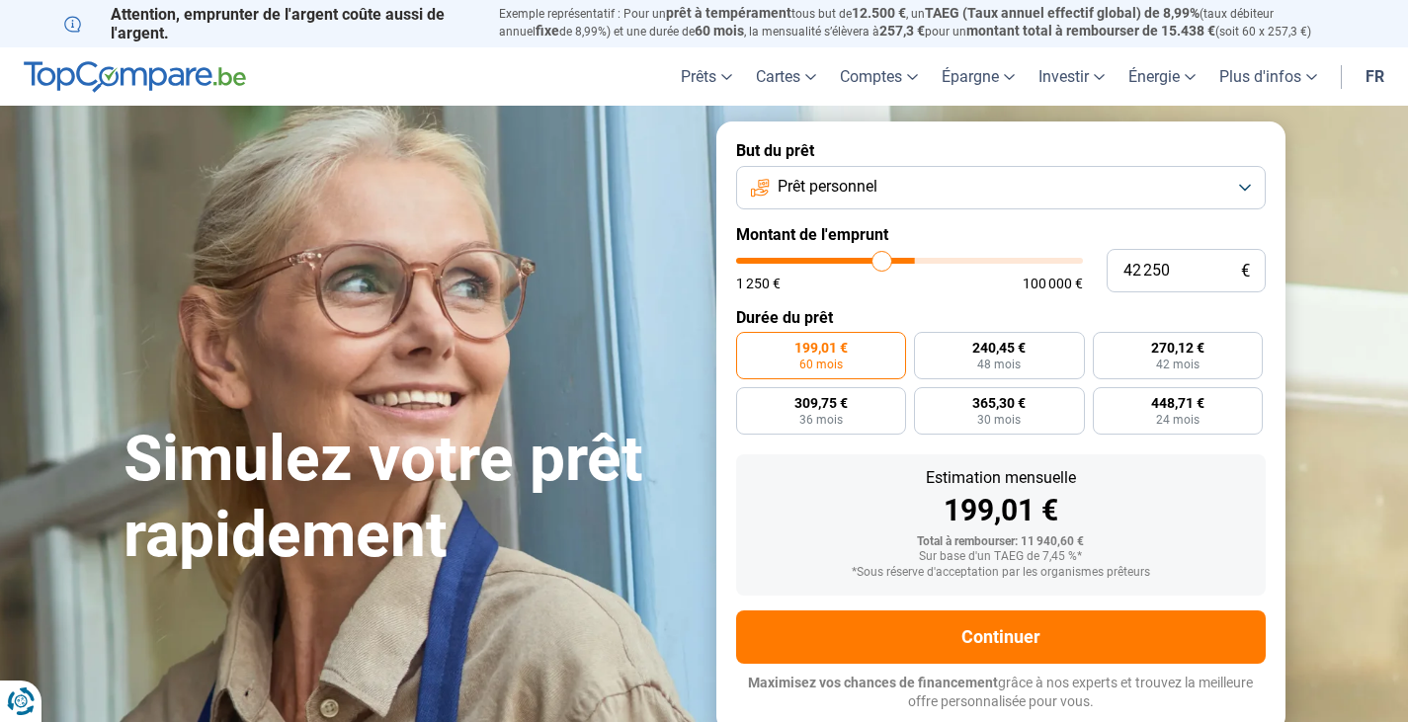
type input "40750"
type input "40 250"
type input "40250"
type input "40 000"
type input "40000"
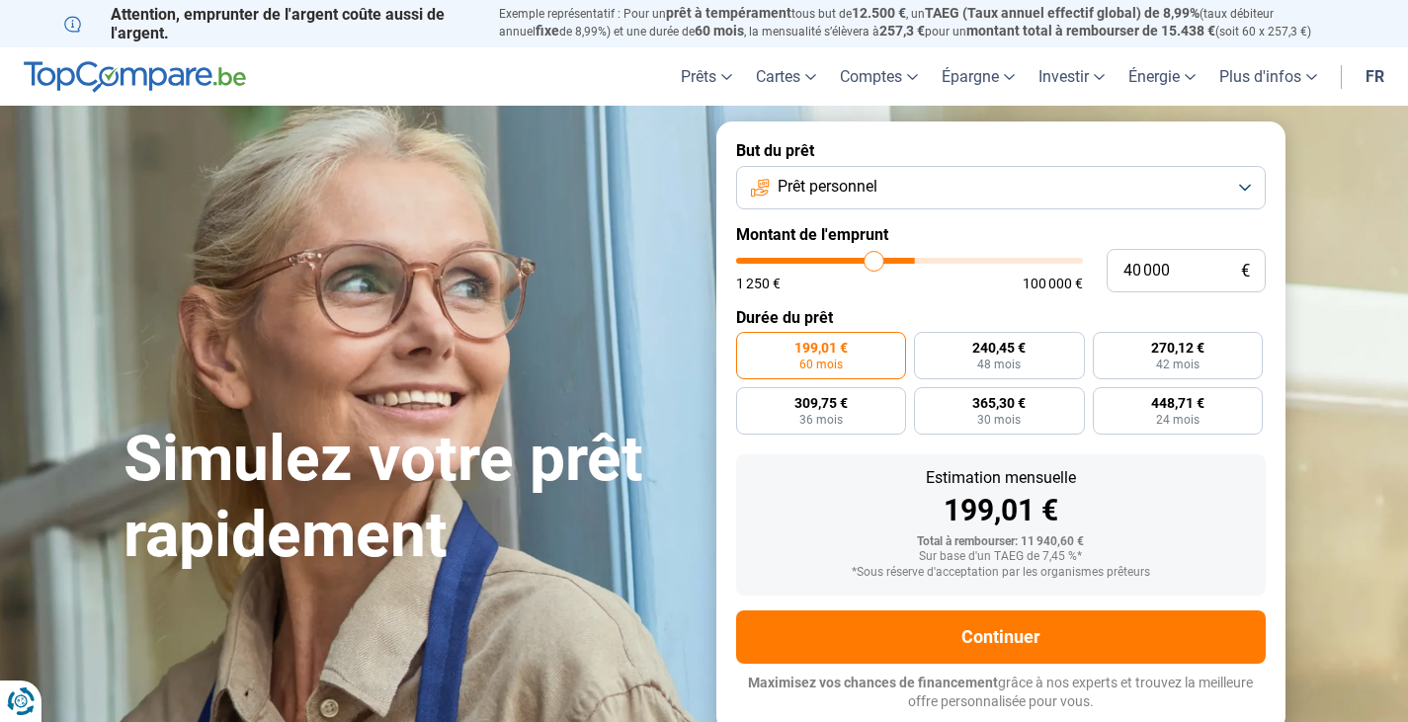
type input "39 500"
type input "39500"
type input "38 750"
type input "38750"
type input "38 500"
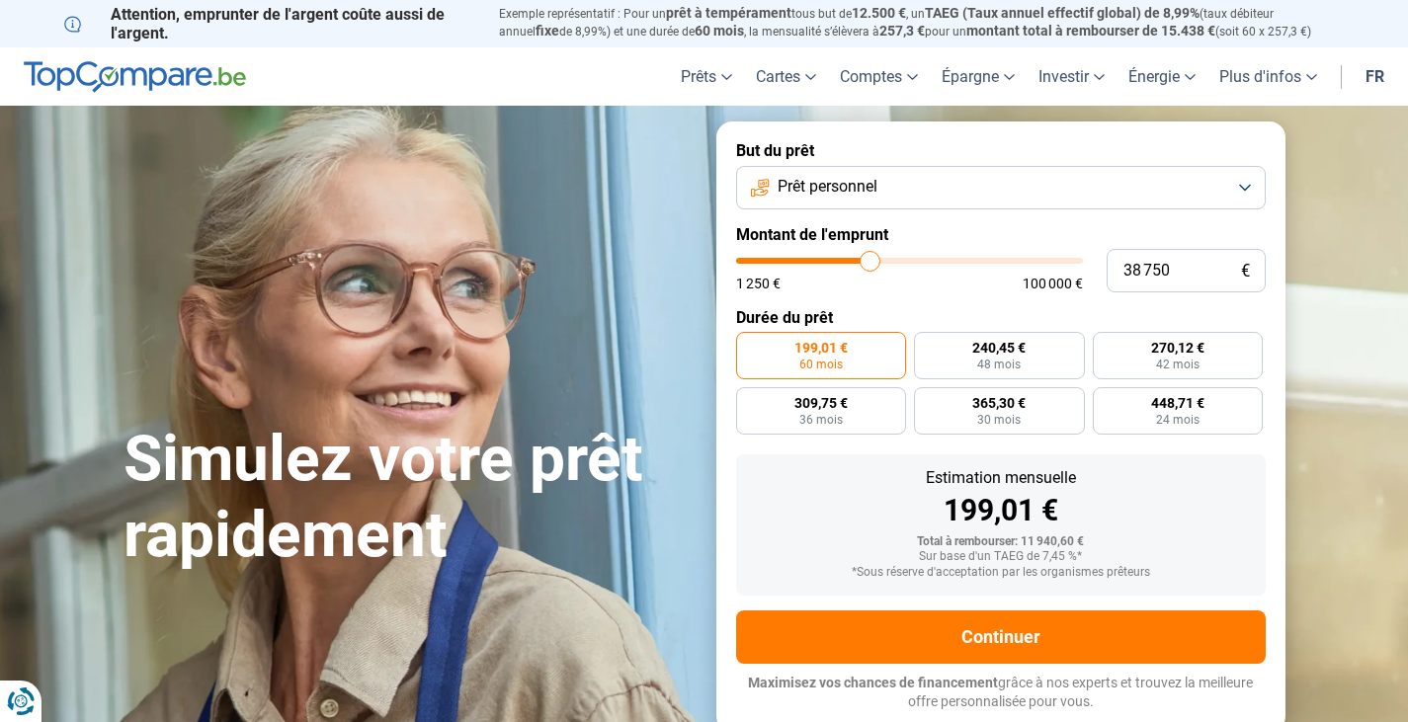
type input "38500"
type input "37 750"
type input "37750"
type input "36 750"
type input "36750"
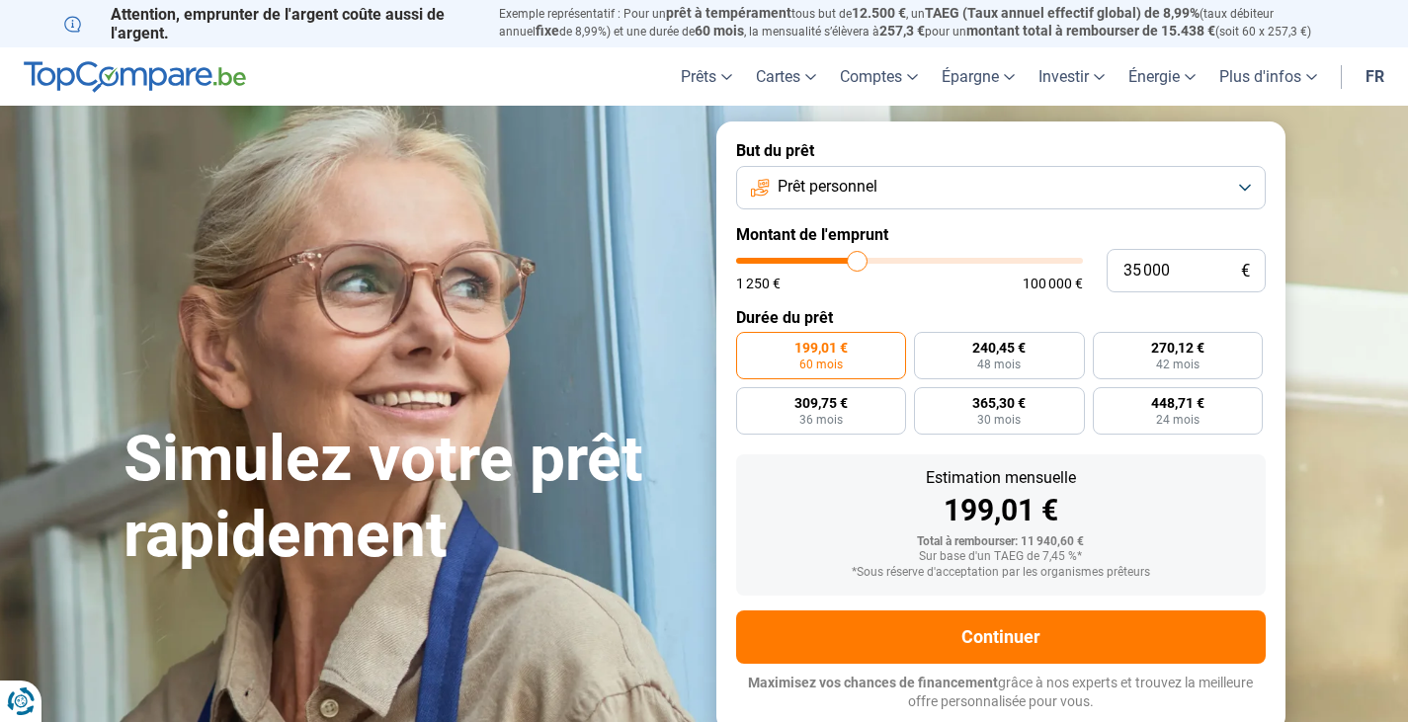
drag, startPoint x: 778, startPoint y: 258, endPoint x: 858, endPoint y: 263, distance: 80.2
click at [858, 263] on input "range" at bounding box center [909, 261] width 347 height 6
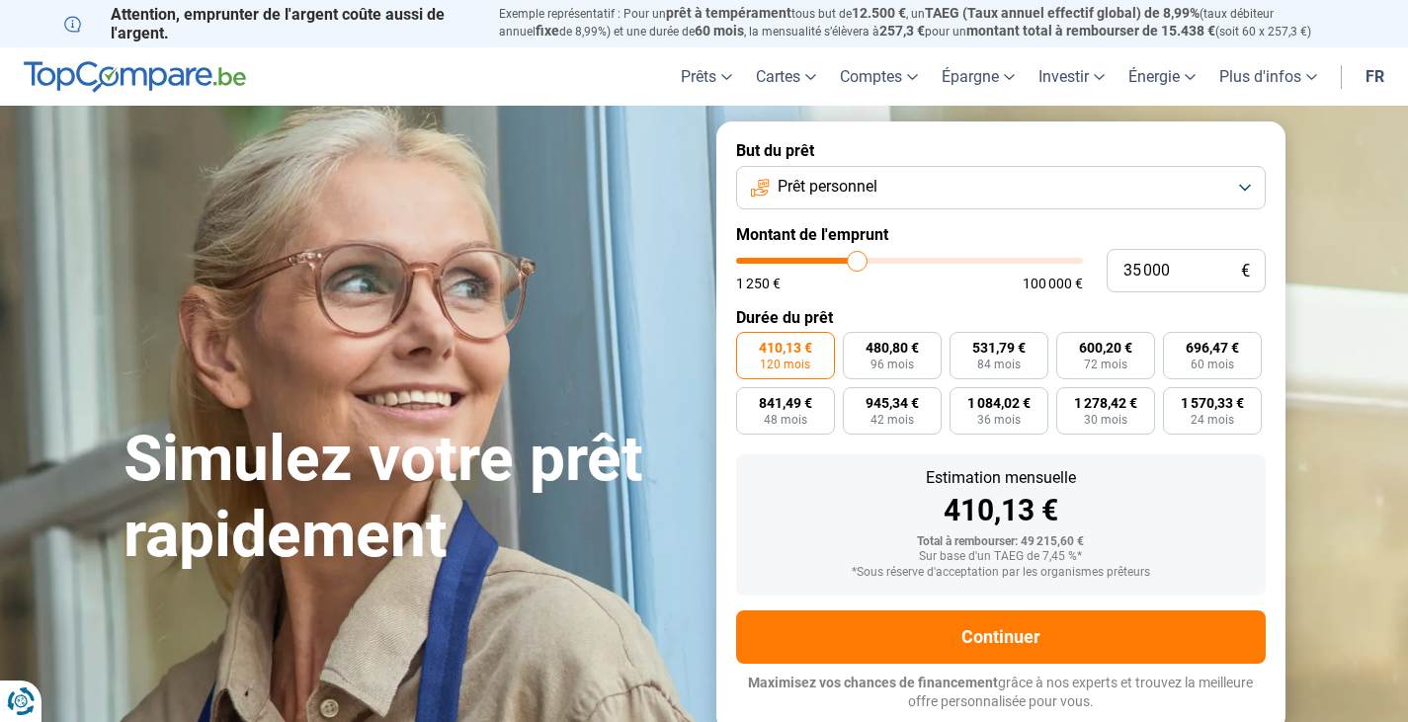
scroll to position [198, 0]
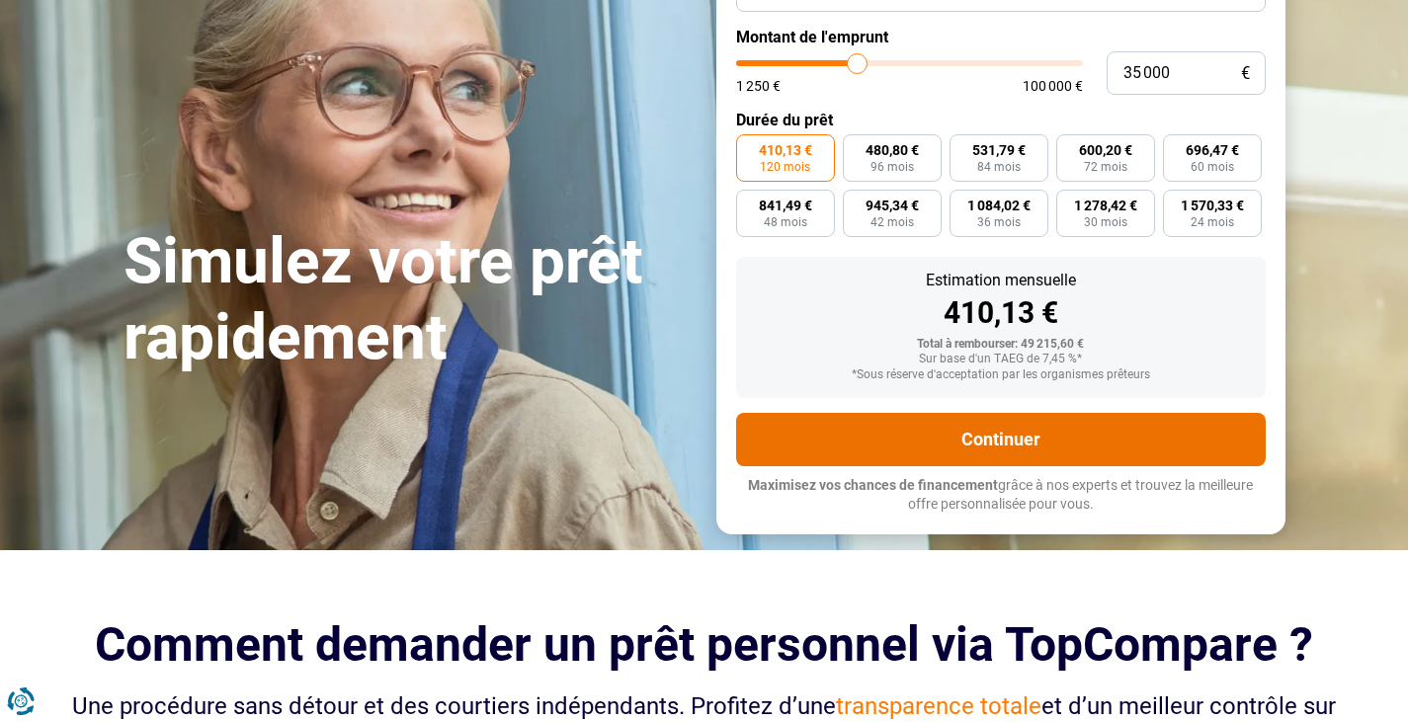
click at [979, 455] on button "Continuer" at bounding box center [1001, 439] width 530 height 53
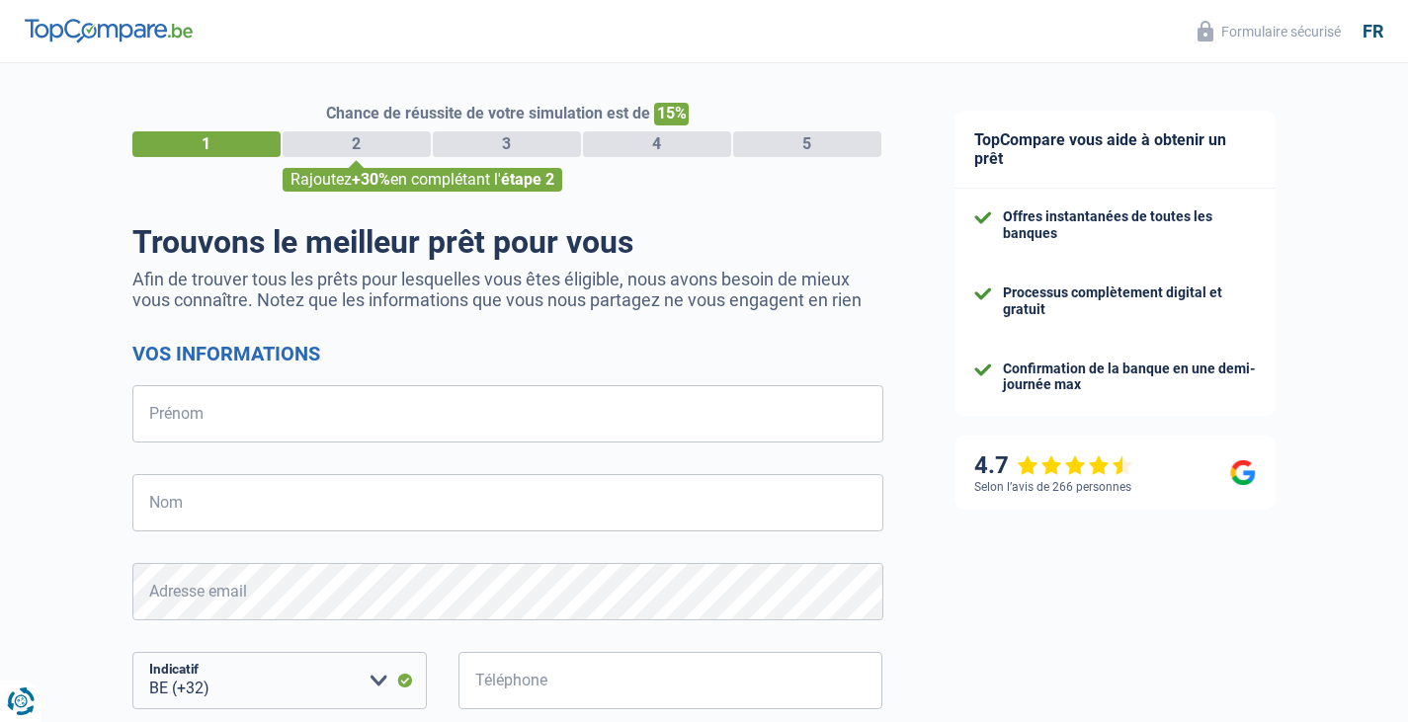
select select "32"
drag, startPoint x: 1010, startPoint y: 220, endPoint x: 1064, endPoint y: 221, distance: 54.3
click at [1062, 217] on div "Offres instantanées de toutes les banques" at bounding box center [1129, 225] width 253 height 34
drag, startPoint x: 1011, startPoint y: 290, endPoint x: 1159, endPoint y: 301, distance: 148.6
click at [1159, 301] on div "Processus complètement digital et gratuit" at bounding box center [1129, 302] width 253 height 34
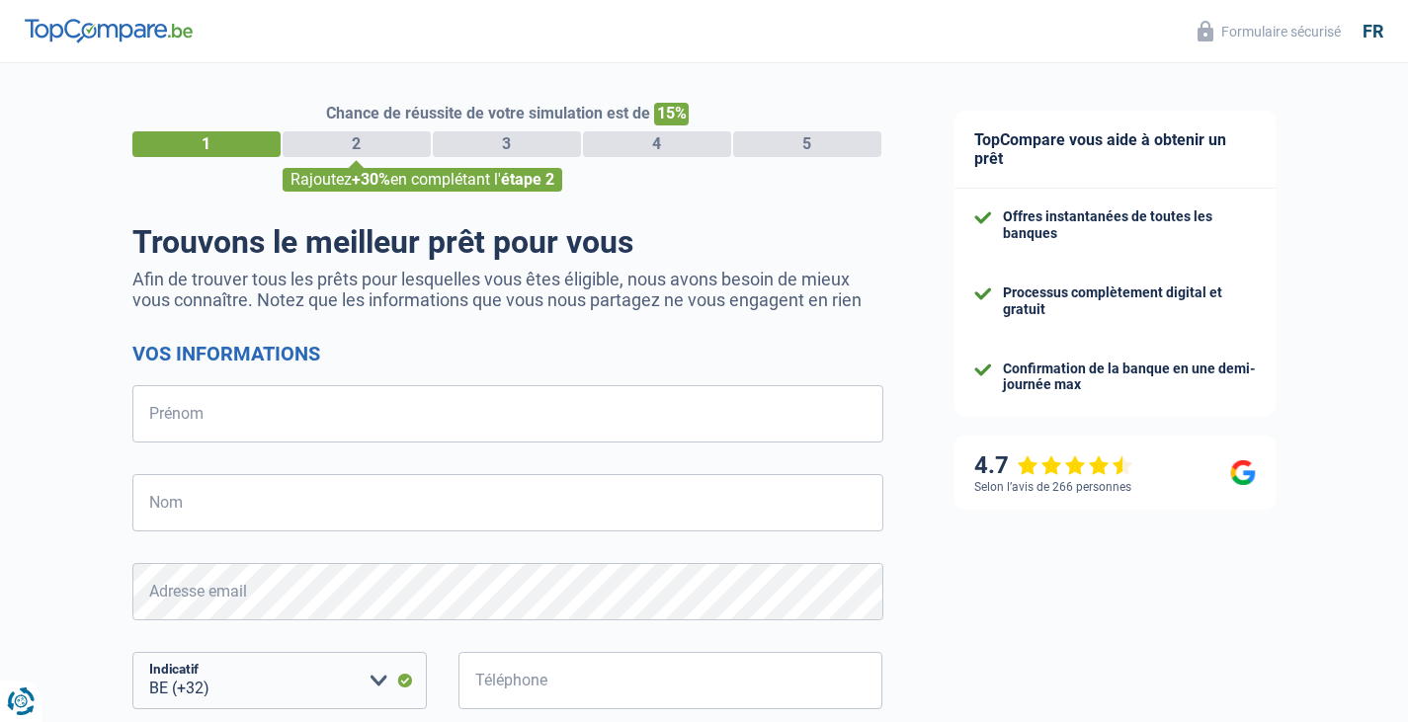
click at [1136, 330] on ul "Offres instantanées de toutes les banques Processus complètement digital et gra…" at bounding box center [1115, 302] width 282 height 188
drag, startPoint x: 1069, startPoint y: 326, endPoint x: 1003, endPoint y: 309, distance: 68.3
click at [1003, 309] on ul "Offres instantanées de toutes les banques Processus complètement digital et gra…" at bounding box center [1115, 302] width 282 height 188
click at [1151, 385] on div "Confirmation de la banque en une demi-journée max" at bounding box center [1129, 378] width 253 height 34
